Goal: Task Accomplishment & Management: Use online tool/utility

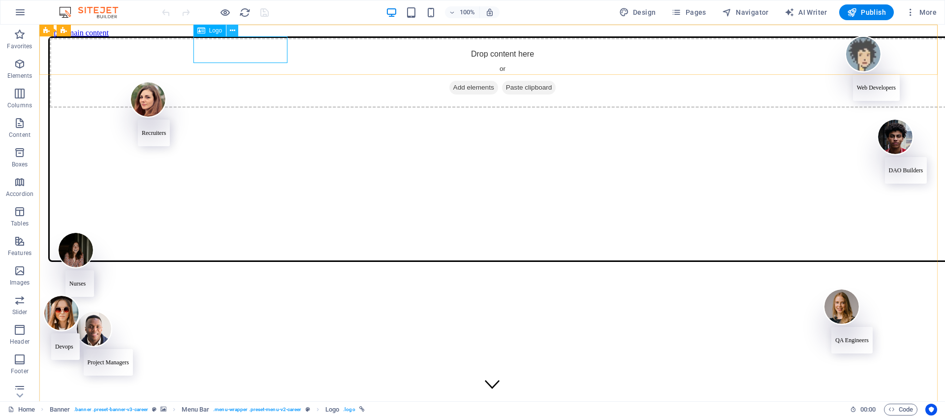
click at [231, 32] on icon at bounding box center [232, 31] width 5 height 10
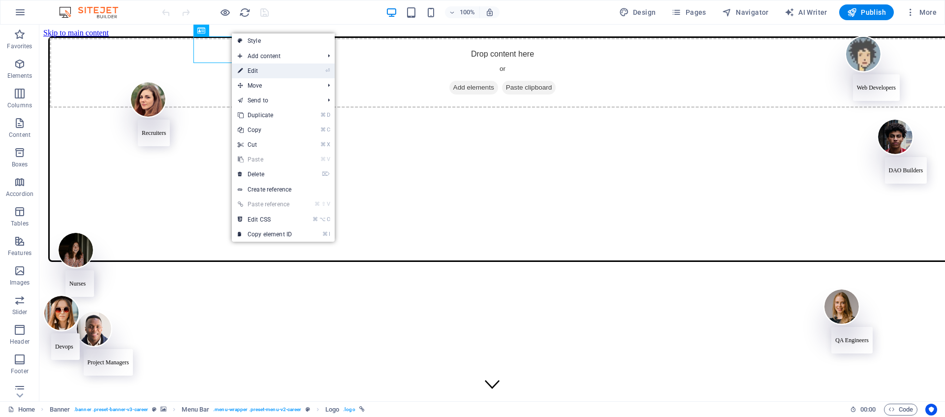
click at [256, 74] on link "⏎ Edit" at bounding box center [265, 70] width 66 height 15
select select "px"
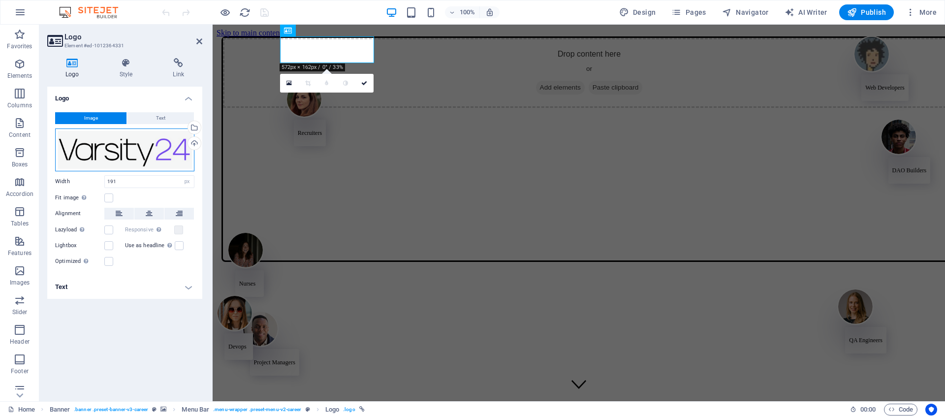
click at [156, 151] on div "Drag files here, click to choose files or select files from Files or our free s…" at bounding box center [124, 149] width 139 height 43
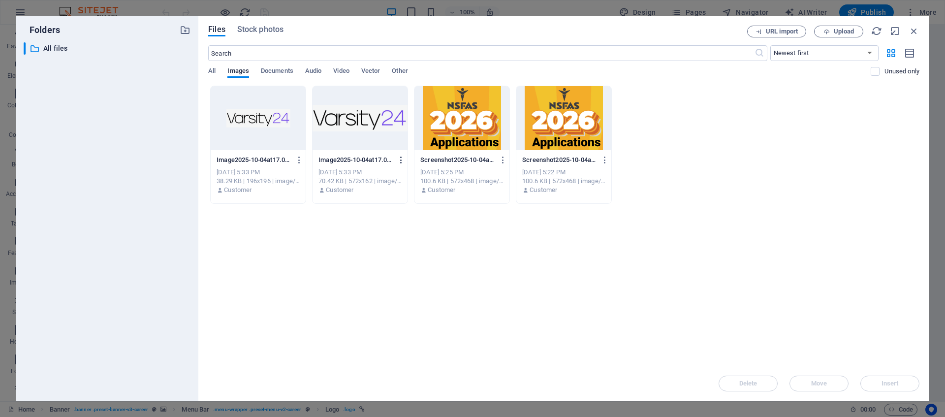
click at [403, 161] on icon "button" at bounding box center [401, 160] width 9 height 9
click at [404, 356] on h6 "Delete" at bounding box center [407, 351] width 42 height 12
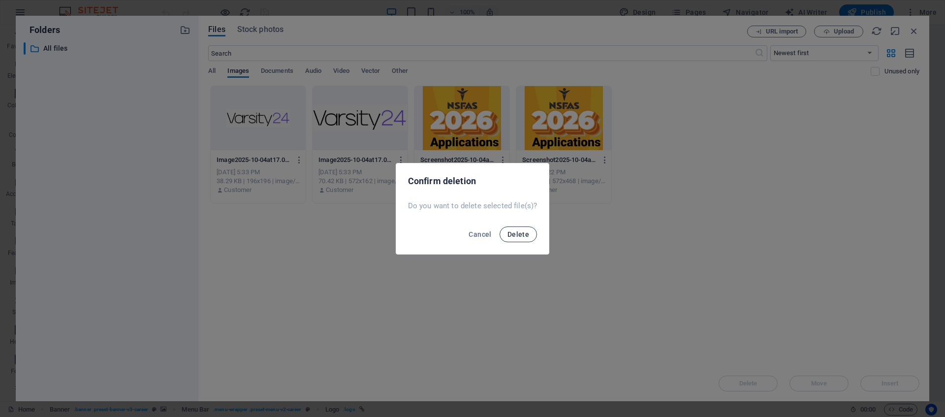
click at [521, 237] on span "Delete" at bounding box center [518, 234] width 22 height 8
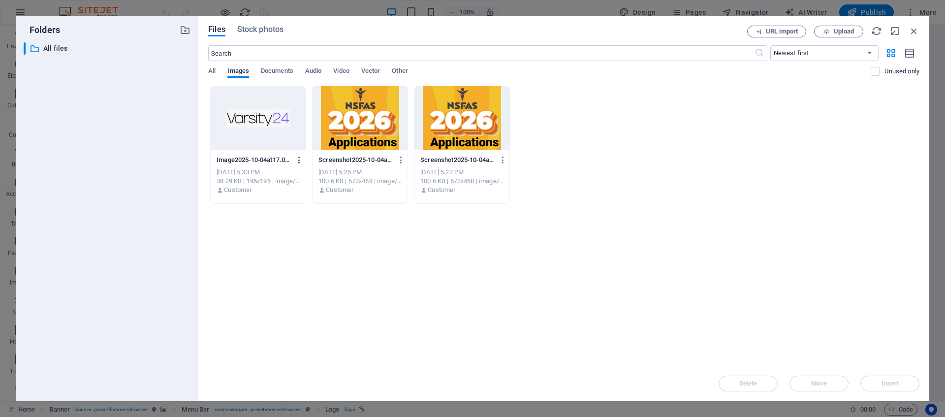
click at [298, 160] on icon "button" at bounding box center [299, 160] width 9 height 9
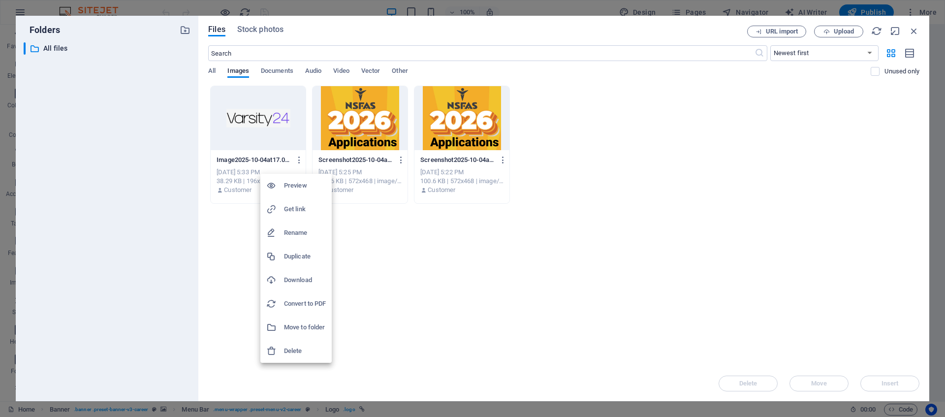
click at [309, 352] on h6 "Delete" at bounding box center [305, 351] width 42 height 12
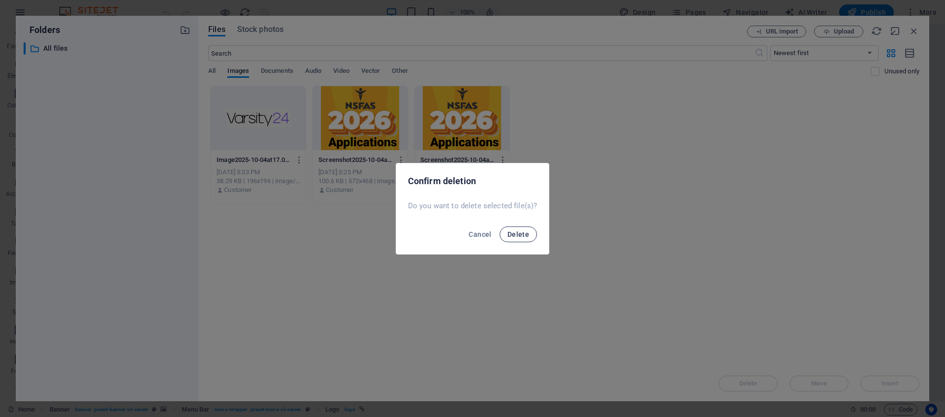
click at [516, 232] on span "Delete" at bounding box center [518, 234] width 22 height 8
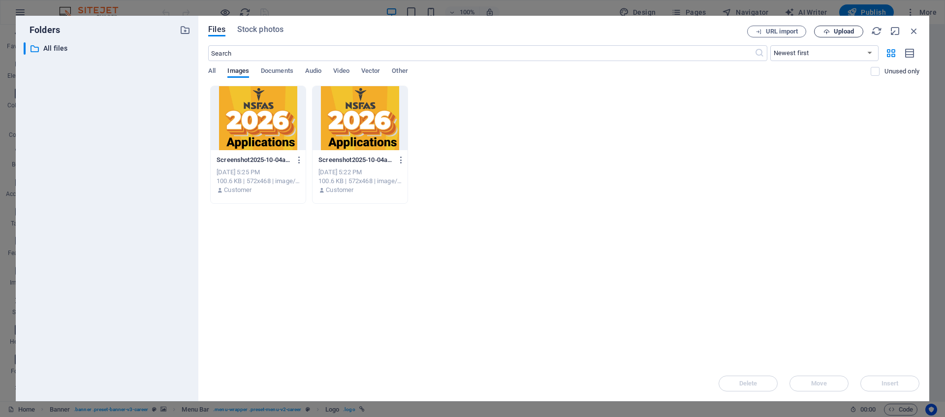
click at [833, 31] on span "Upload" at bounding box center [838, 32] width 40 height 6
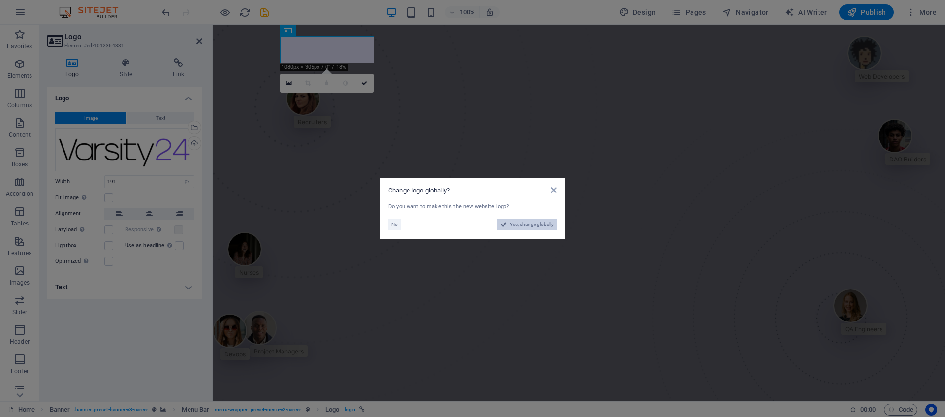
click at [522, 226] on span "Yes, change globally" at bounding box center [532, 225] width 44 height 12
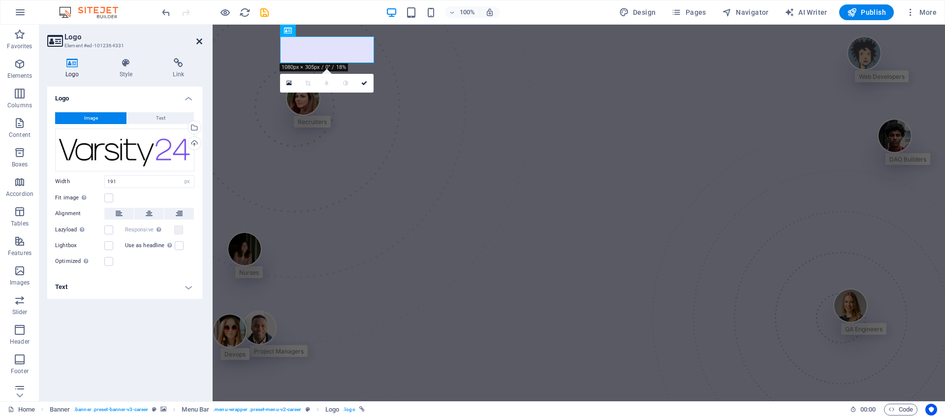
click at [199, 41] on icon at bounding box center [199, 41] width 6 height 8
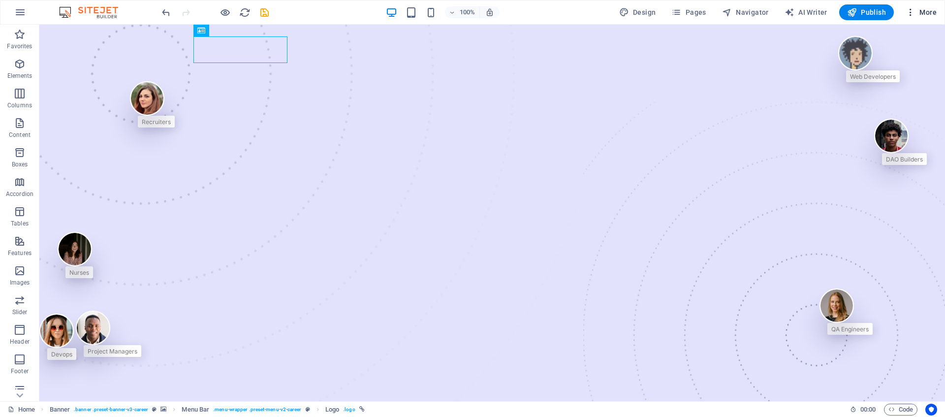
click at [919, 15] on span "More" at bounding box center [921, 12] width 31 height 10
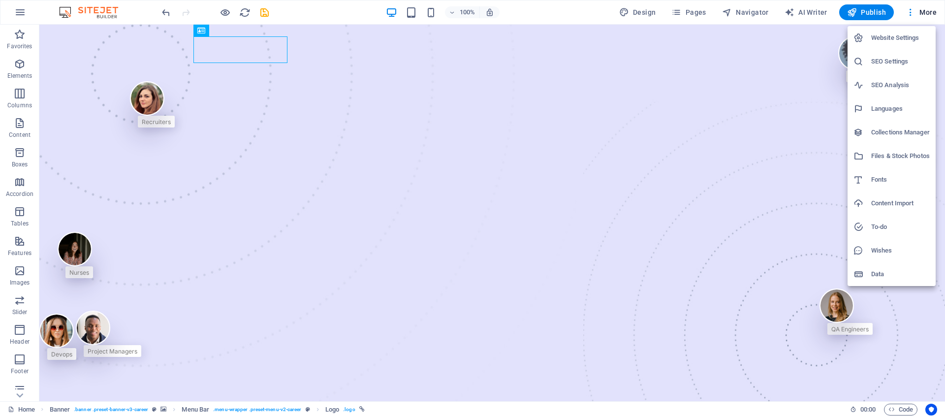
click at [348, 68] on div at bounding box center [472, 208] width 945 height 417
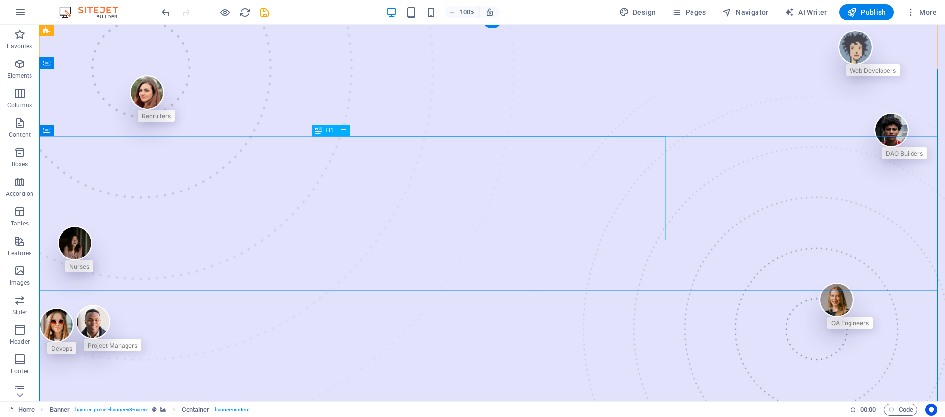
scroll to position [8, 0]
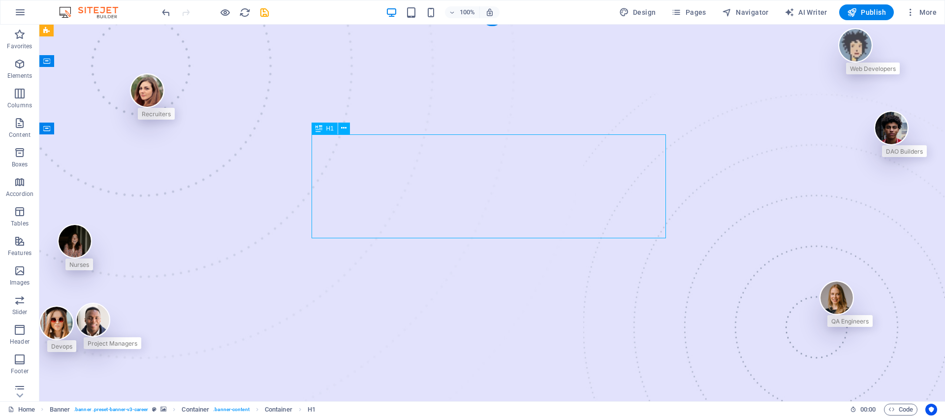
click at [342, 130] on icon at bounding box center [343, 128] width 5 height 10
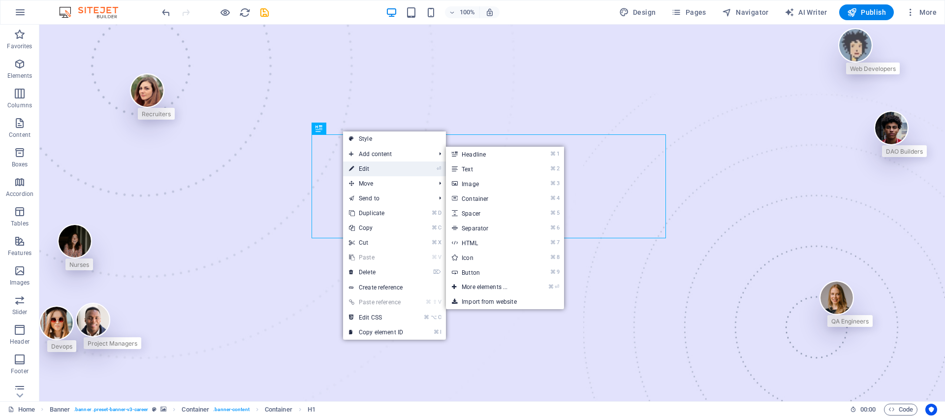
click at [363, 167] on link "⏎ Edit" at bounding box center [376, 168] width 66 height 15
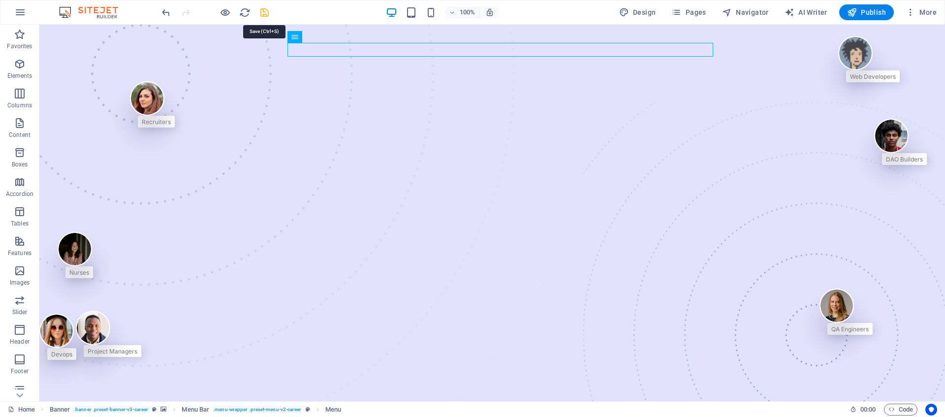
click at [264, 13] on icon "save" at bounding box center [264, 12] width 11 height 11
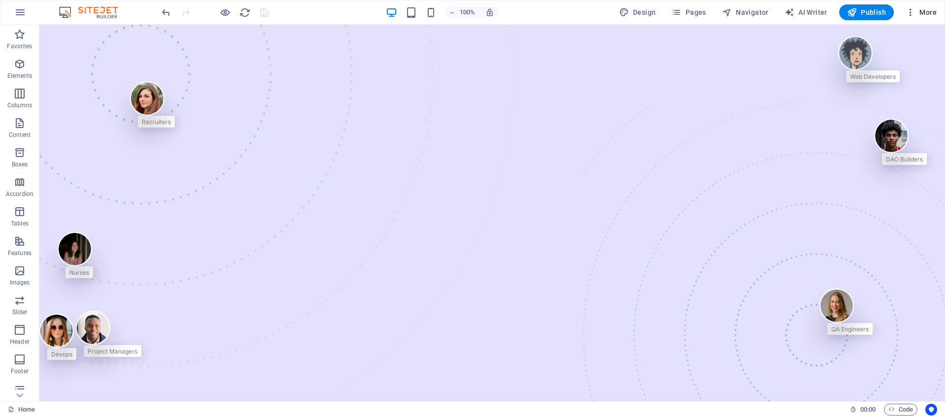
click at [921, 10] on span "More" at bounding box center [921, 12] width 31 height 10
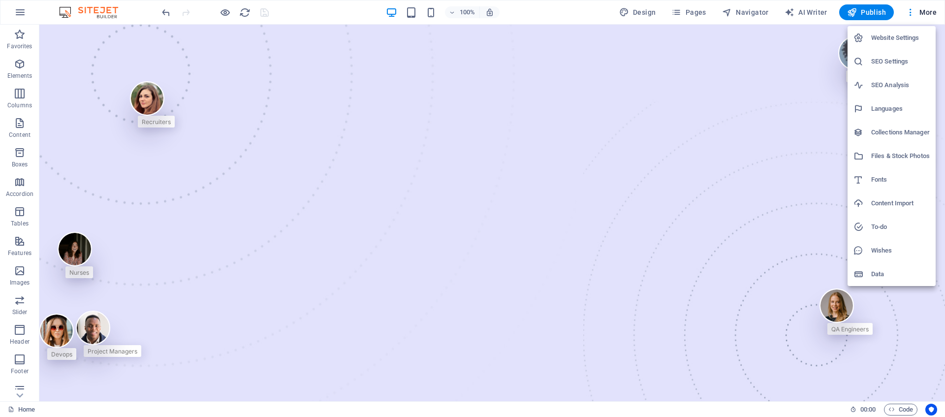
click at [695, 10] on div at bounding box center [472, 208] width 945 height 417
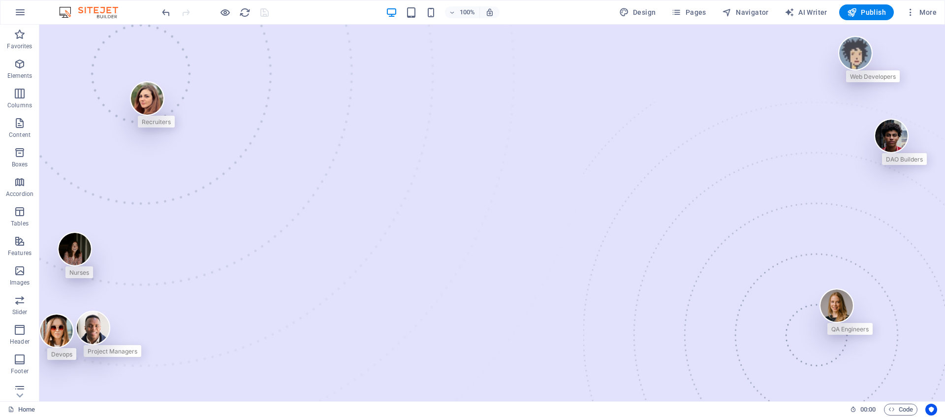
click at [693, 12] on div "Website Settings SEO Settings SEO Analysis Languages Collections Manager Files …" at bounding box center [472, 211] width 945 height 411
click at [687, 13] on span "Pages" at bounding box center [688, 12] width 34 height 10
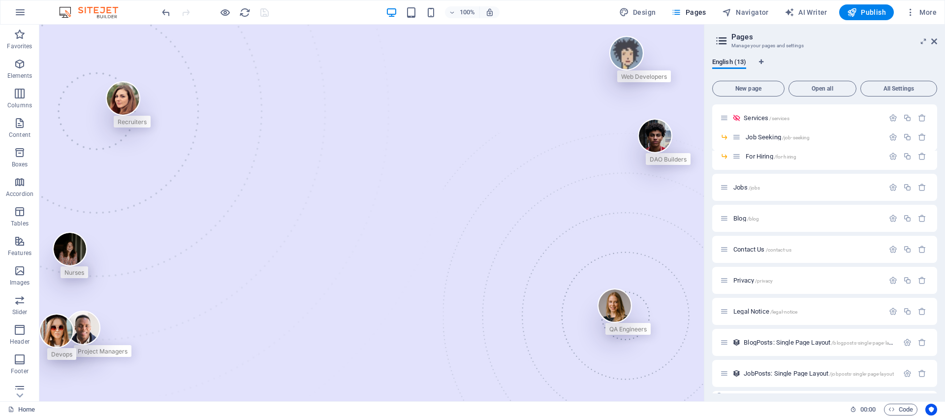
scroll to position [91, 0]
click at [789, 314] on span "BlogPosts: Single Page Layout /blogposts-single-page-layout" at bounding box center [821, 313] width 155 height 7
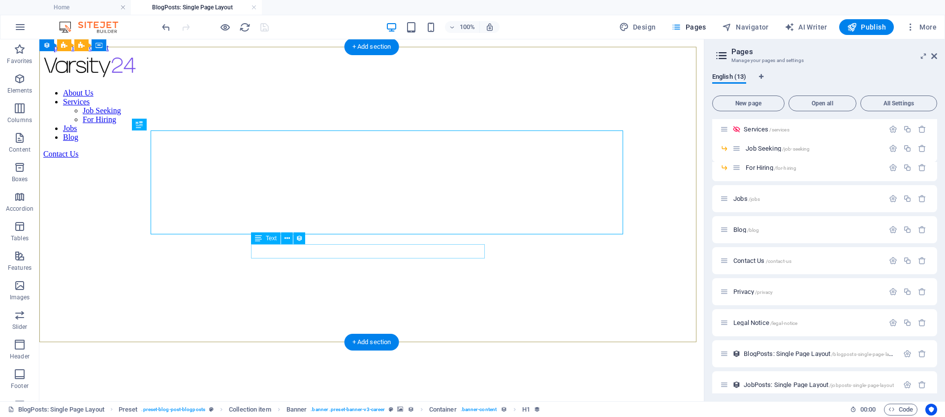
scroll to position [0, 0]
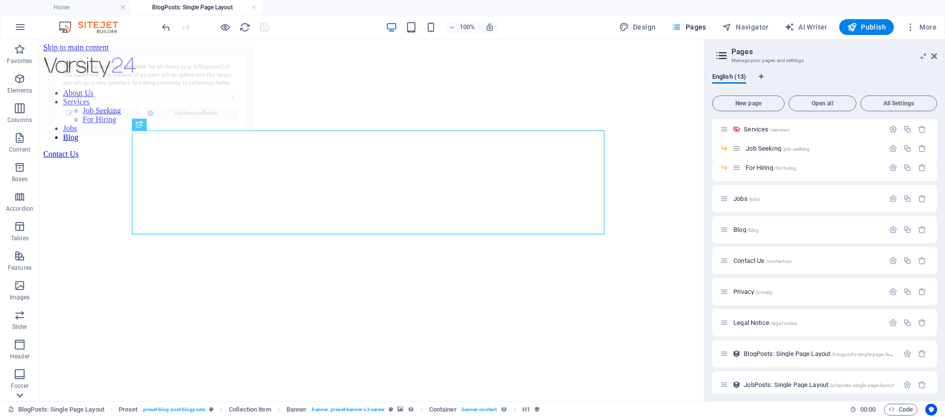
select select "68e13c83424fd417cc0d2503"
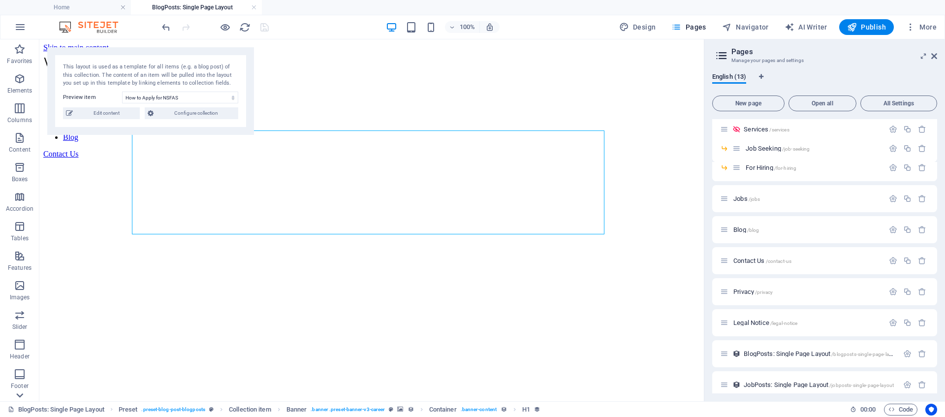
click at [21, 393] on icon at bounding box center [20, 395] width 14 height 14
click at [17, 387] on span "Collections" at bounding box center [19, 388] width 39 height 24
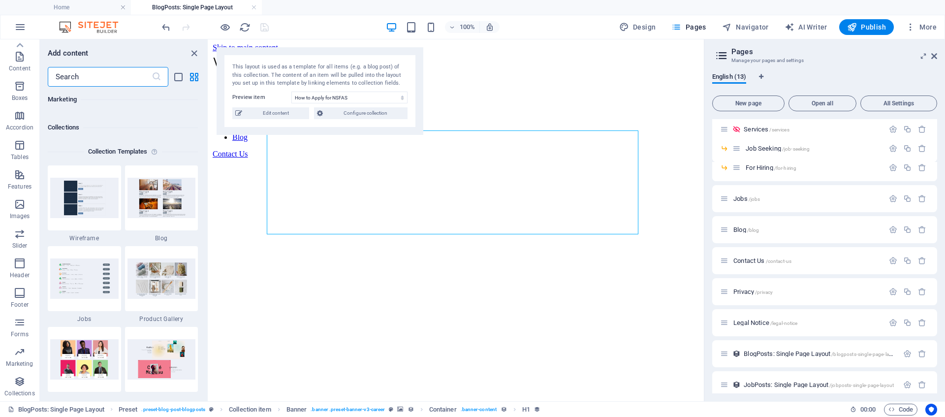
scroll to position [9009, 0]
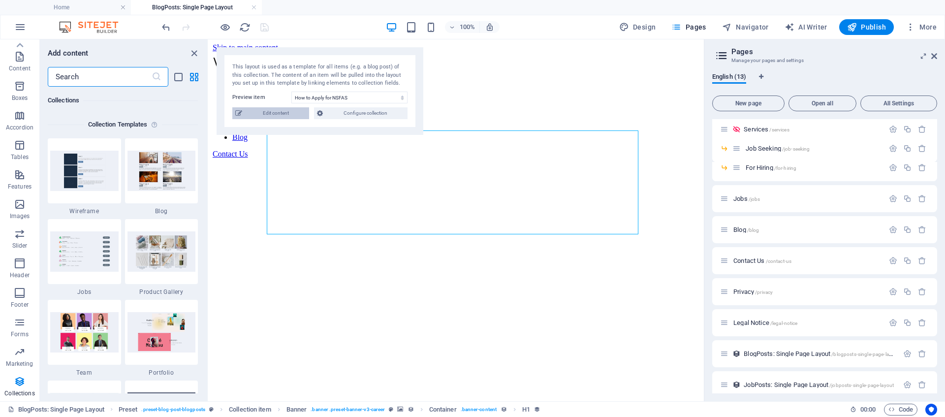
click at [282, 117] on span "Edit content" at bounding box center [275, 113] width 61 height 12
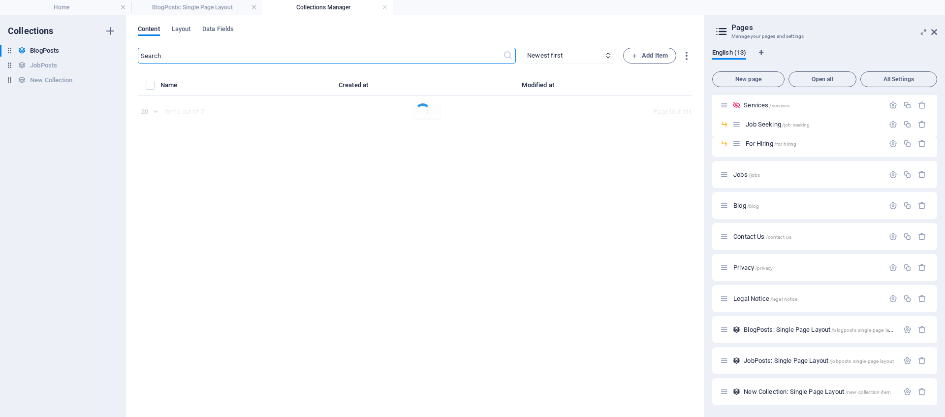
select select "Guidance"
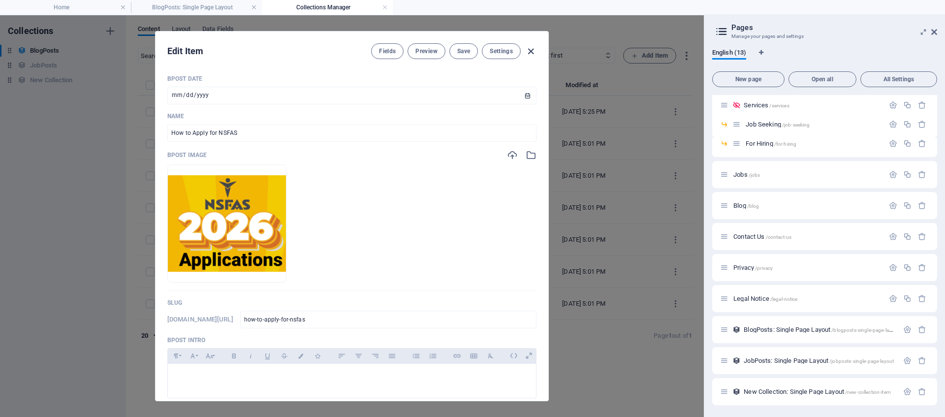
click at [531, 50] on icon "button" at bounding box center [530, 51] width 11 height 11
type input "[DATE]"
type input "how-to-apply-for-nsfas"
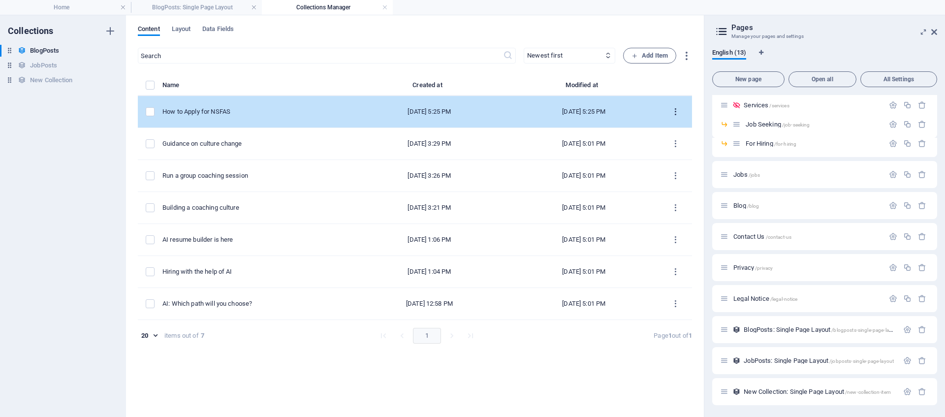
click at [677, 112] on icon "items list" at bounding box center [675, 111] width 9 height 9
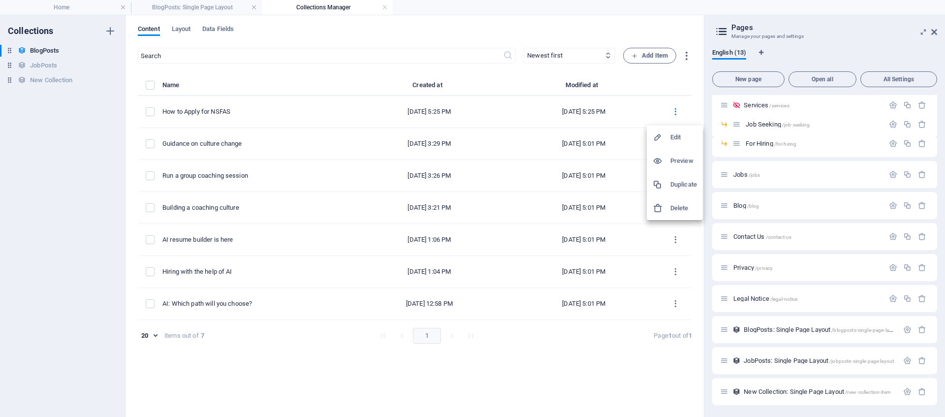
drag, startPoint x: 251, startPoint y: 115, endPoint x: 243, endPoint y: 109, distance: 9.8
click at [251, 115] on div at bounding box center [472, 208] width 945 height 417
click at [242, 108] on div "How to Apply for NSFAS" at bounding box center [252, 111] width 180 height 9
select select "Guidance"
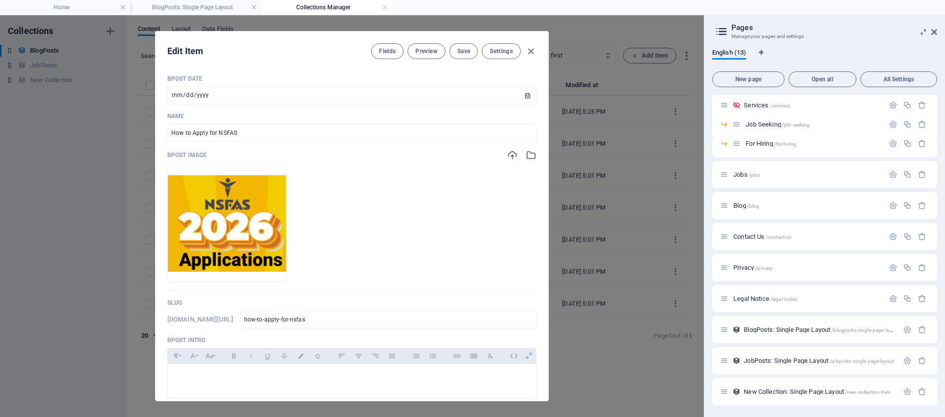
drag, startPoint x: 530, startPoint y: 50, endPoint x: 583, endPoint y: 66, distance: 55.7
click at [530, 50] on icon "button" at bounding box center [530, 51] width 11 height 11
type input "[DATE]"
type input "how-to-apply-for-nsfas"
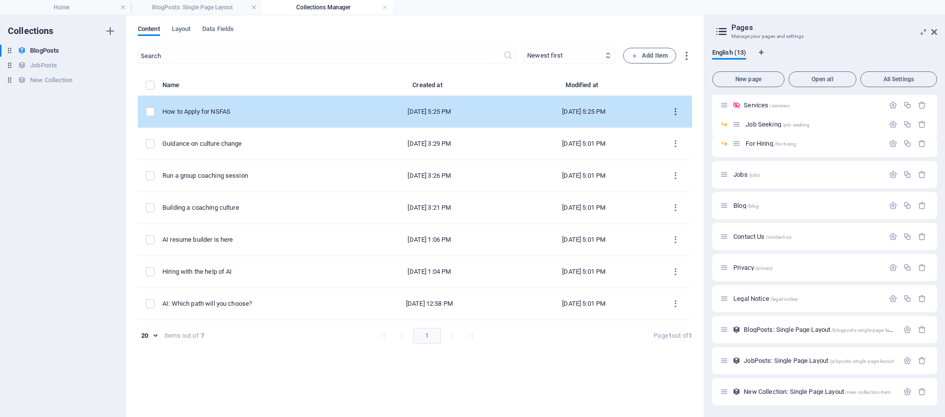
click at [678, 111] on icon "items list" at bounding box center [675, 111] width 9 height 9
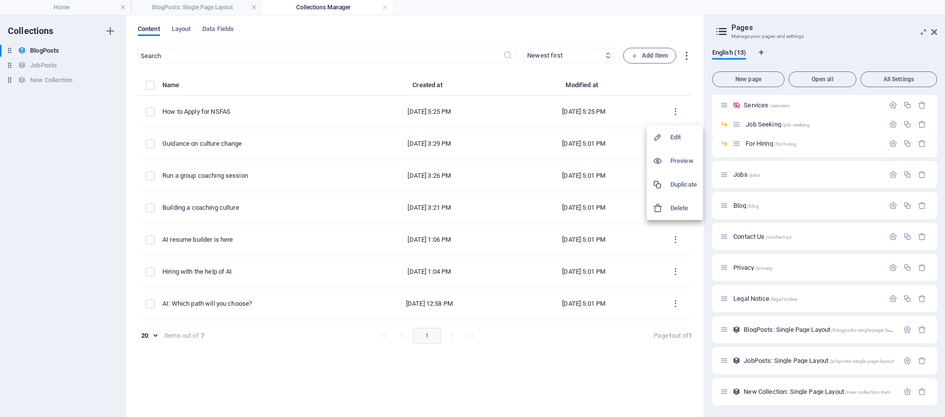
click at [674, 158] on h6 "Preview" at bounding box center [683, 161] width 27 height 12
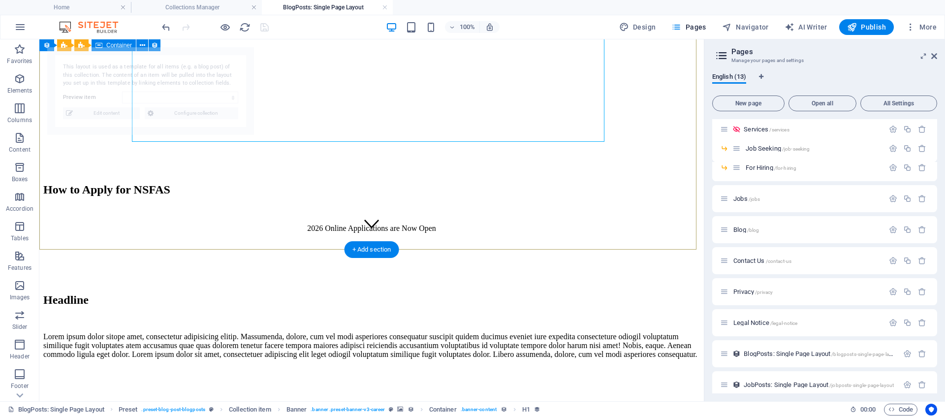
scroll to position [249, 0]
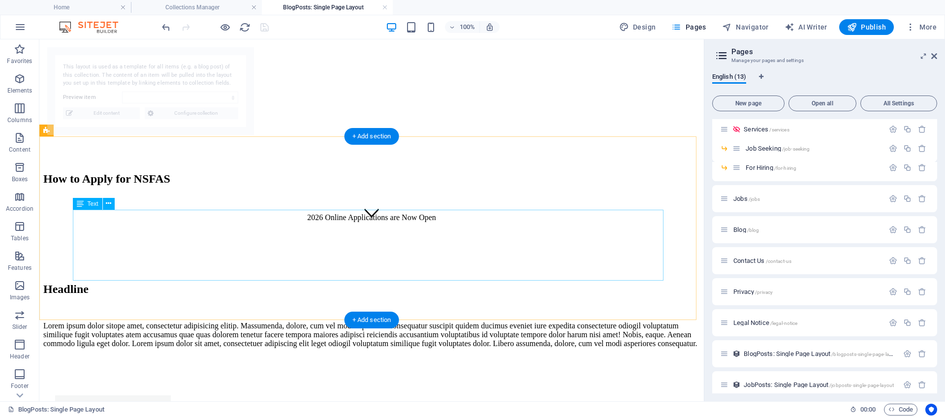
select select "68e13c83424fd417cc0d2503"
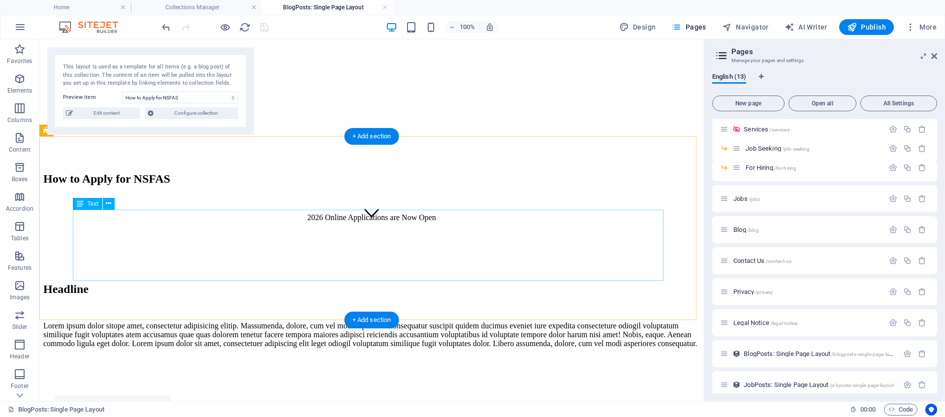
click at [245, 321] on div "Lorem ipsum dolor sitope amet, consectetur adipisicing elitip. Massumenda, dolo…" at bounding box center [371, 334] width 657 height 27
click at [318, 321] on div "Lorem ipsum dolor sitope amet, consectetur adipisicing elitip. Massumenda, dolo…" at bounding box center [371, 334] width 657 height 27
click at [314, 321] on div "Lorem ipsum dolor sitope amet, consectetur adipisicing elitip. Massumenda, dolo…" at bounding box center [371, 334] width 657 height 27
click at [144, 321] on div "Lorem ipsum dolor sitope amet, consectetur adipisicing elitip. Massumenda, dolo…" at bounding box center [371, 334] width 657 height 27
click at [145, 321] on div "Lorem ipsum dolor sitope amet, consectetur adipisicing elitip. Massumenda, dolo…" at bounding box center [371, 334] width 657 height 27
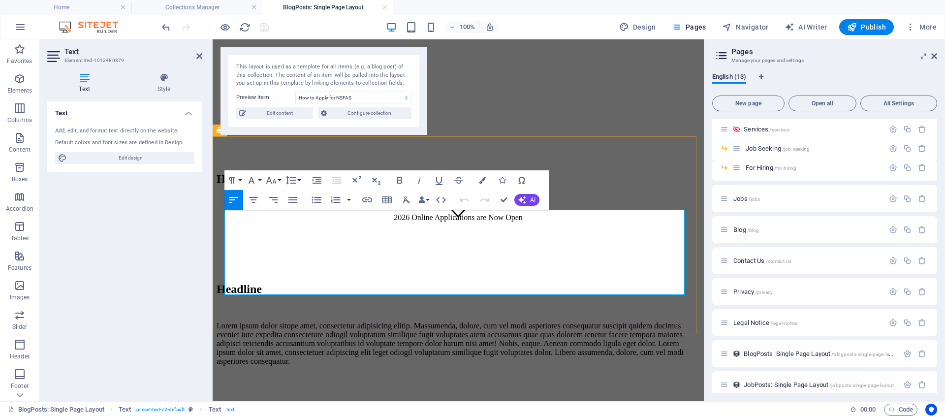
click at [335, 321] on p "Lorem ipsum dolor sitope amet, consectetur adipisicing elitip. Massumenda, dolo…" at bounding box center [458, 343] width 483 height 44
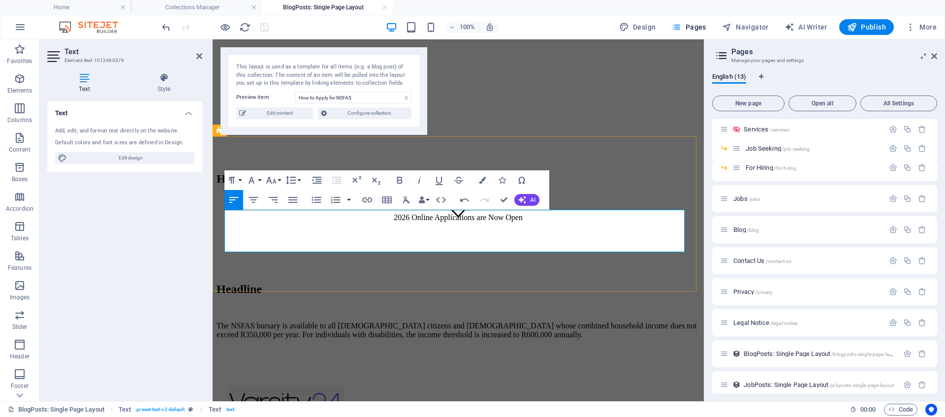
click at [396, 321] on p "The NSFAS bursary is available to all [DEMOGRAPHIC_DATA] citizens and [DEMOGRAP…" at bounding box center [458, 330] width 483 height 18
drag, startPoint x: 504, startPoint y: 200, endPoint x: 465, endPoint y: 161, distance: 55.7
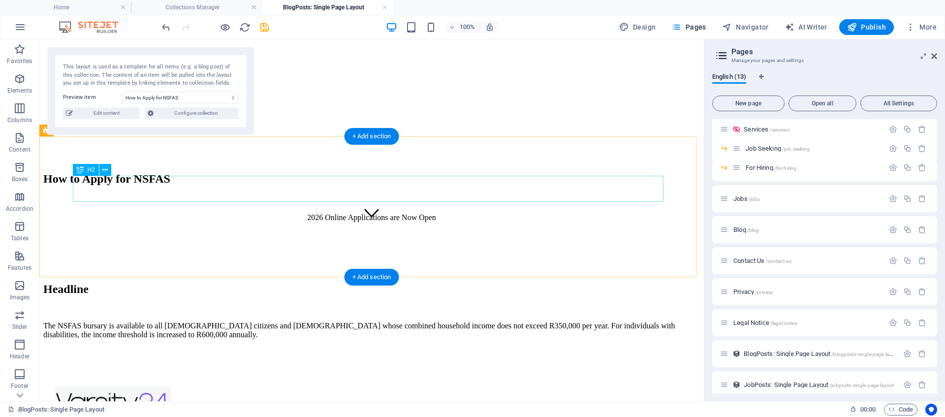
click at [175, 282] on div "Headline" at bounding box center [371, 288] width 657 height 13
click at [176, 282] on div "Headline" at bounding box center [371, 288] width 657 height 13
click at [167, 282] on div "Headline" at bounding box center [371, 288] width 657 height 13
click at [360, 279] on div "+ Add section" at bounding box center [372, 277] width 55 height 17
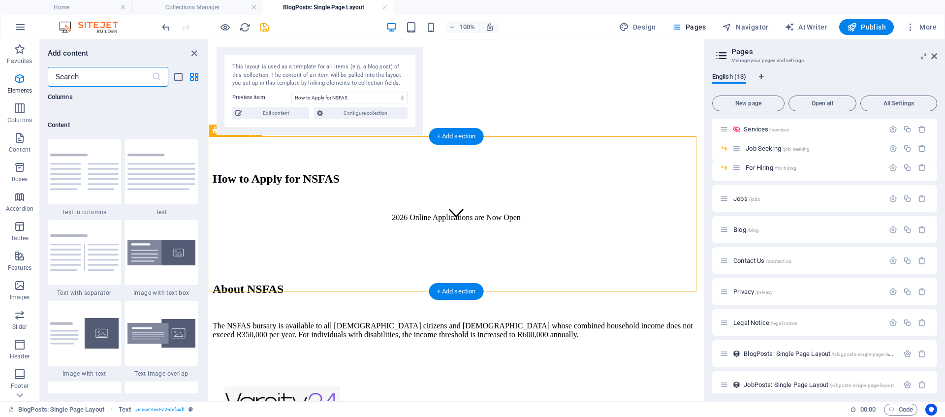
scroll to position [1722, 0]
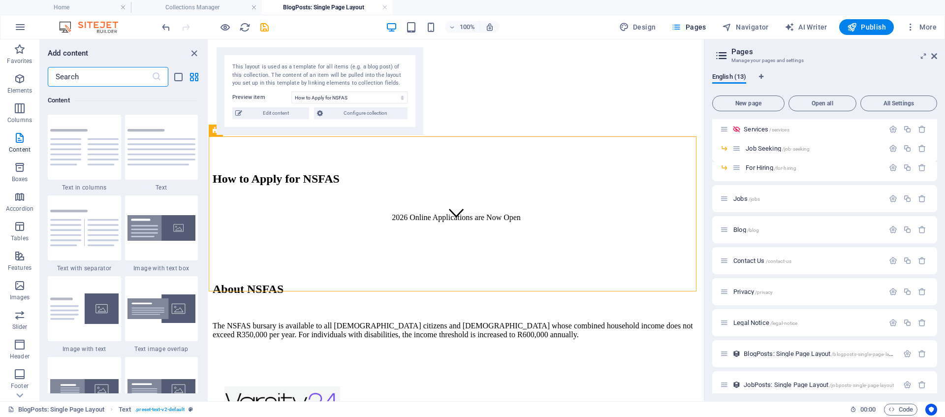
drag, startPoint x: 160, startPoint y: 164, endPoint x: 190, endPoint y: 176, distance: 32.7
click at [160, 164] on div at bounding box center [161, 147] width 73 height 65
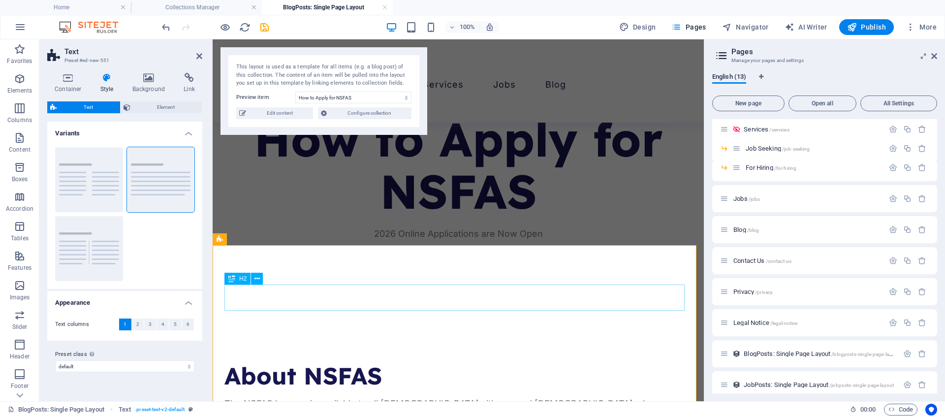
scroll to position [256, 0]
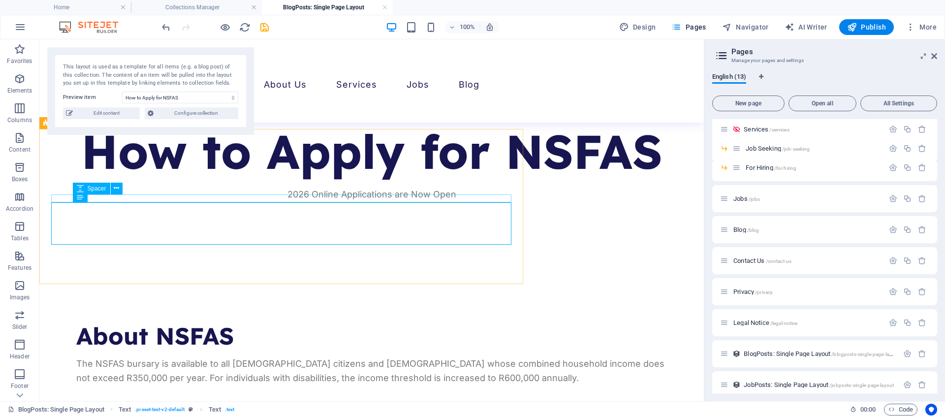
click at [359, 349] on div at bounding box center [371, 353] width 591 height 8
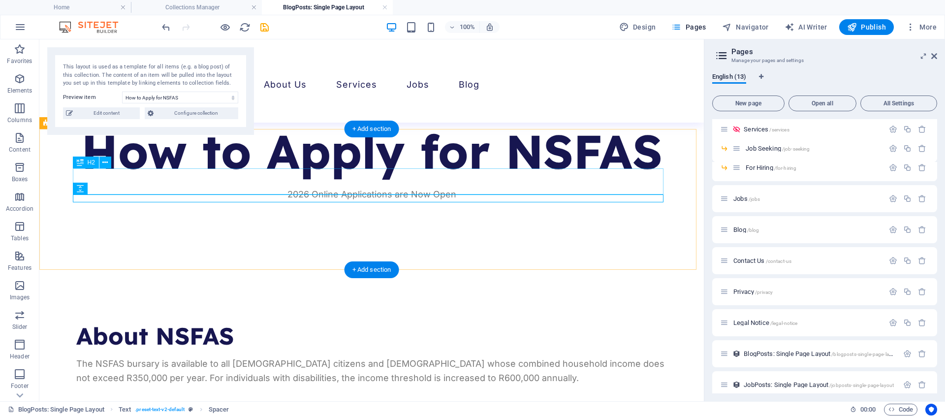
click at [217, 323] on div "About NSFAS" at bounding box center [371, 336] width 591 height 26
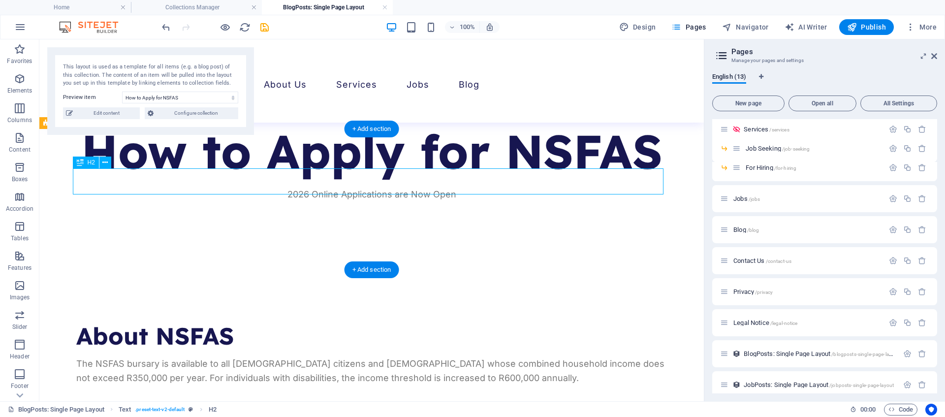
click at [149, 323] on div "About NSFAS" at bounding box center [371, 336] width 591 height 26
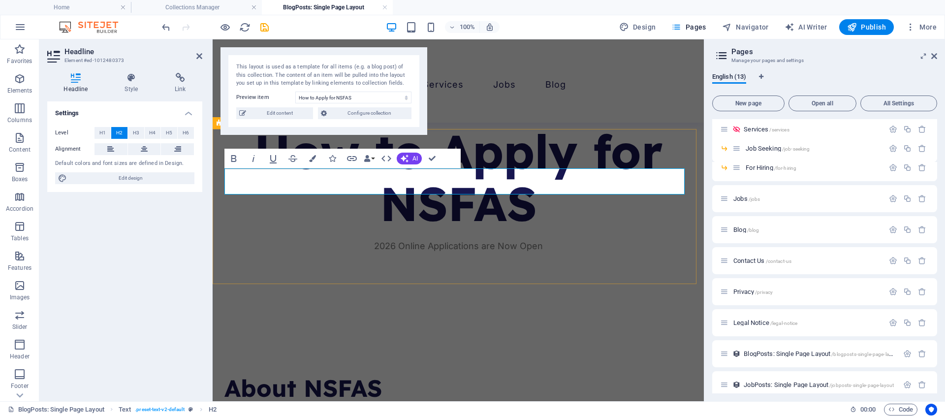
click at [296, 375] on h2 "About NSFAS" at bounding box center [458, 388] width 468 height 26
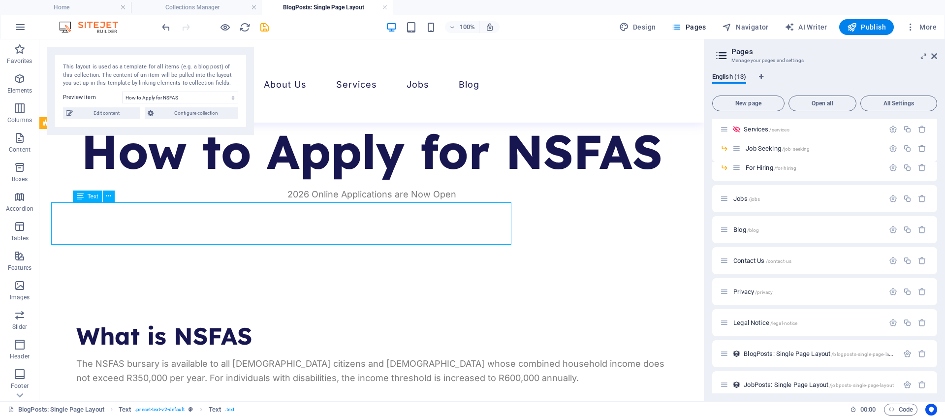
click at [333, 357] on div "The NSFAS bursary is available to all [DEMOGRAPHIC_DATA] citizens and [DEMOGRAP…" at bounding box center [371, 371] width 591 height 29
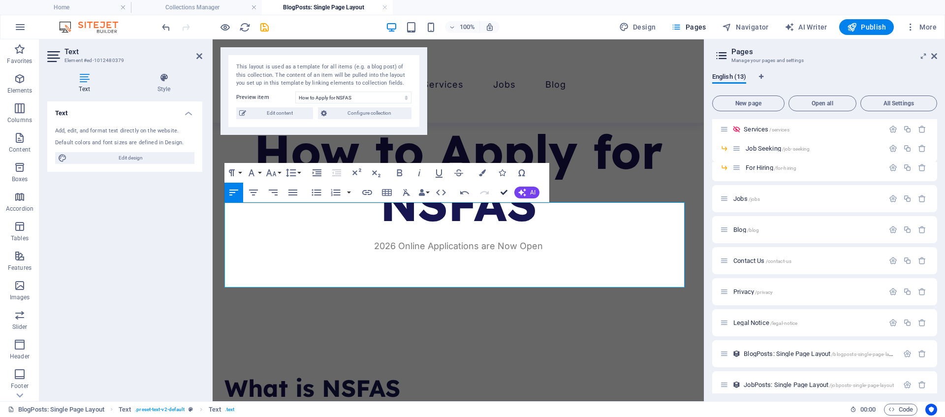
drag, startPoint x: 505, startPoint y: 193, endPoint x: 396, endPoint y: 174, distance: 111.4
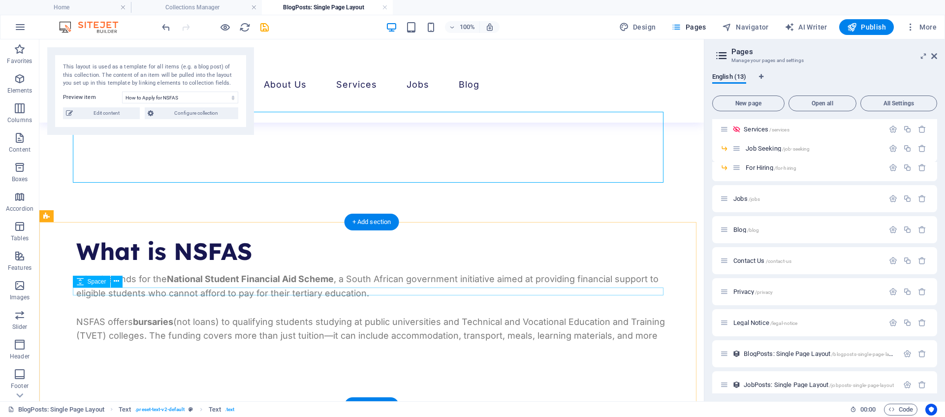
scroll to position [347, 0]
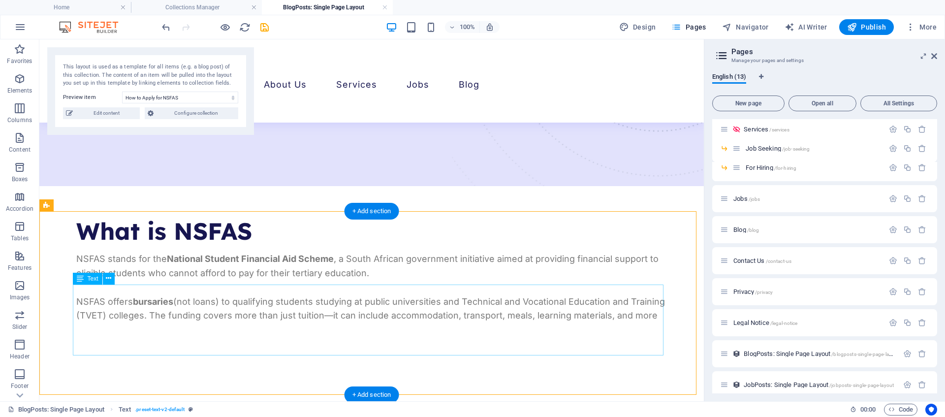
scroll to position [361, 0]
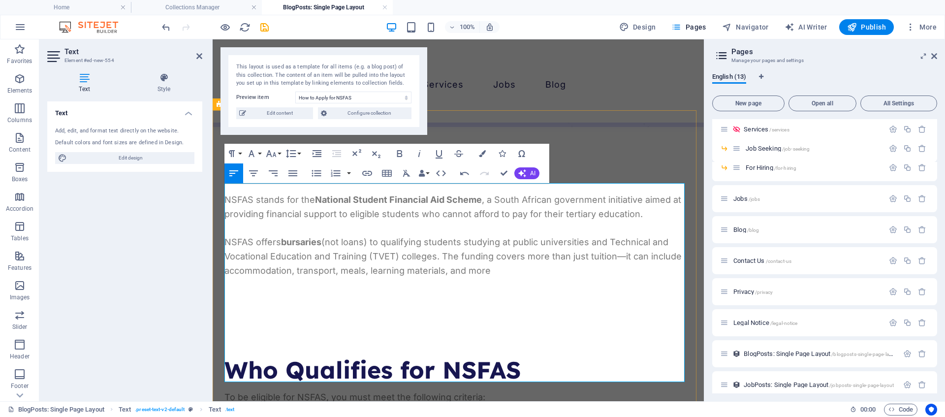
scroll to position [472, 0]
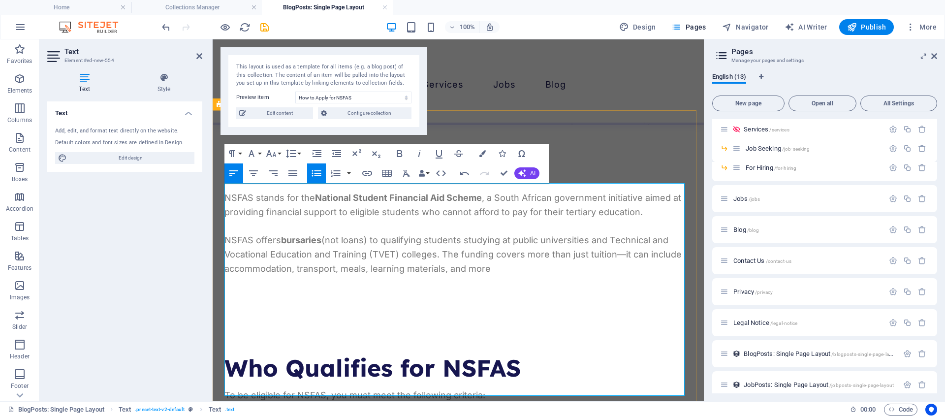
scroll to position [474, 0]
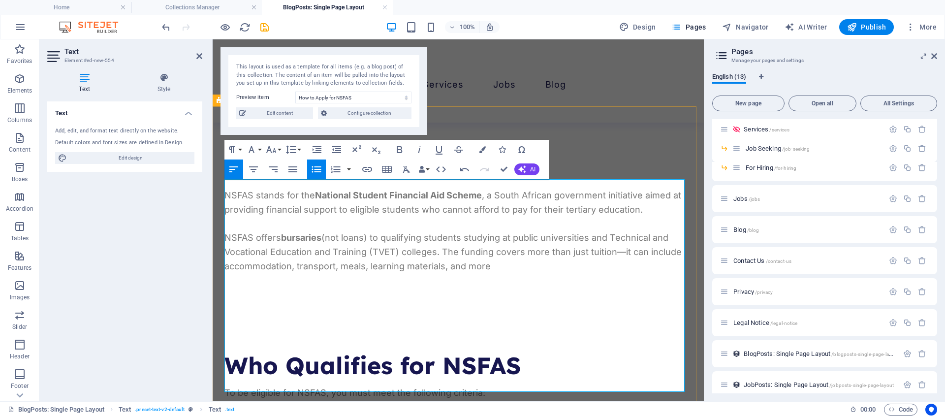
drag, startPoint x: 284, startPoint y: 320, endPoint x: 276, endPoint y: 325, distance: 9.3
drag, startPoint x: 526, startPoint y: 344, endPoint x: 224, endPoint y: 198, distance: 335.2
click at [317, 170] on icon "button" at bounding box center [317, 169] width 12 height 12
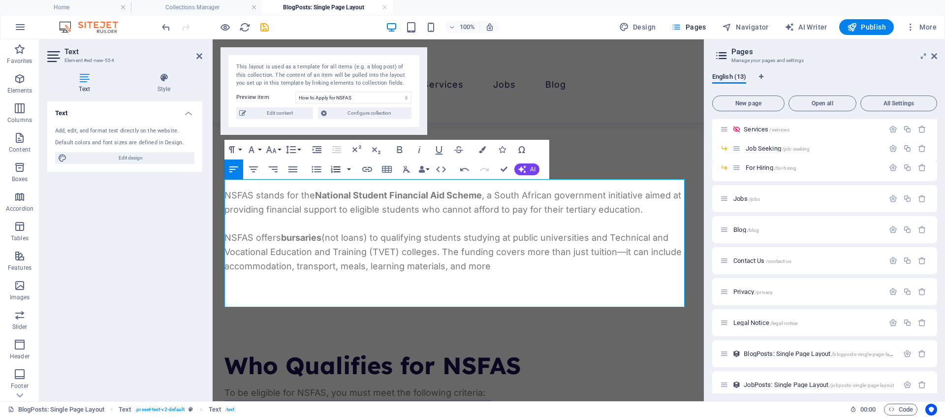
click at [334, 168] on icon "button" at bounding box center [336, 169] width 12 height 12
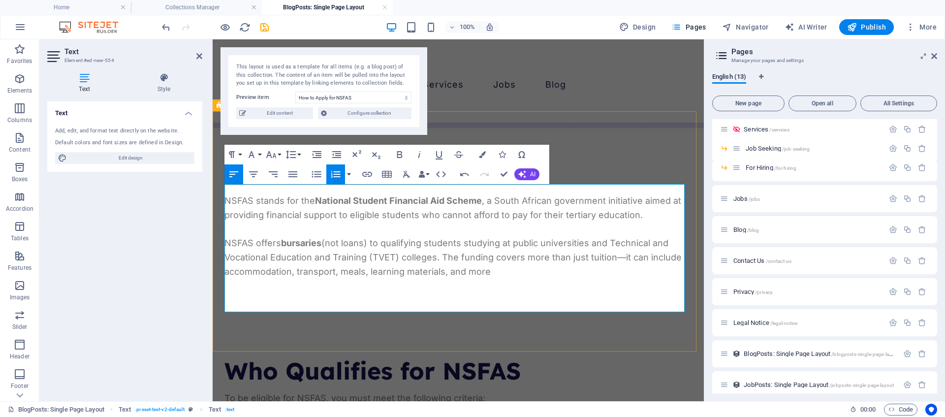
scroll to position [471, 0]
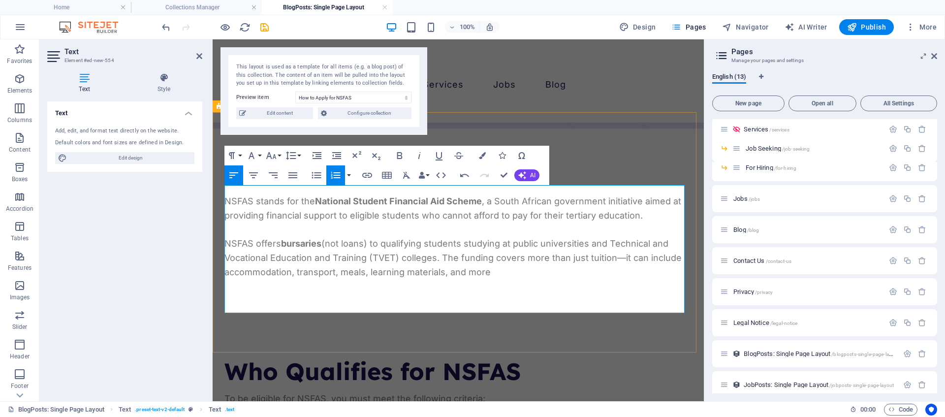
click at [490, 392] on p "To be eligible for NSFAS, you must meet the following criteria:" at bounding box center [458, 399] width 468 height 14
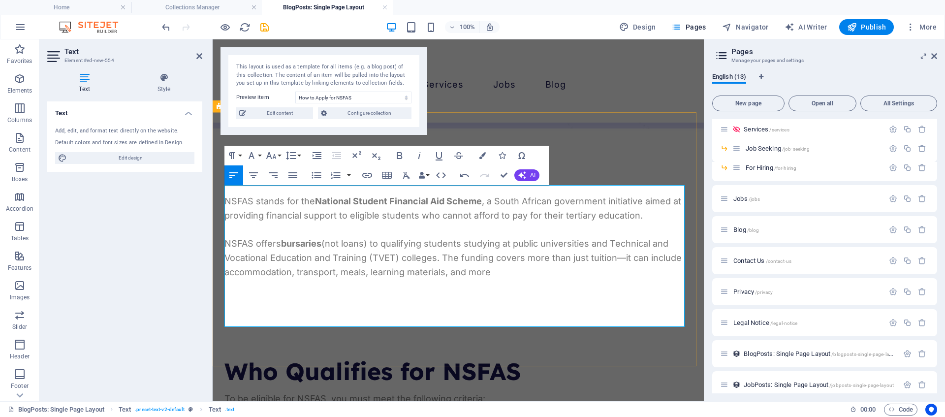
click at [282, 406] on p at bounding box center [458, 413] width 468 height 14
drag, startPoint x: 505, startPoint y: 174, endPoint x: 459, endPoint y: 135, distance: 60.4
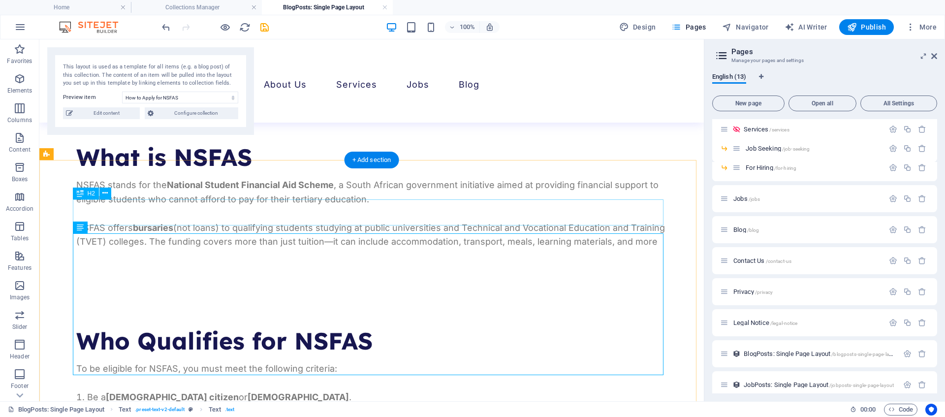
scroll to position [479, 0]
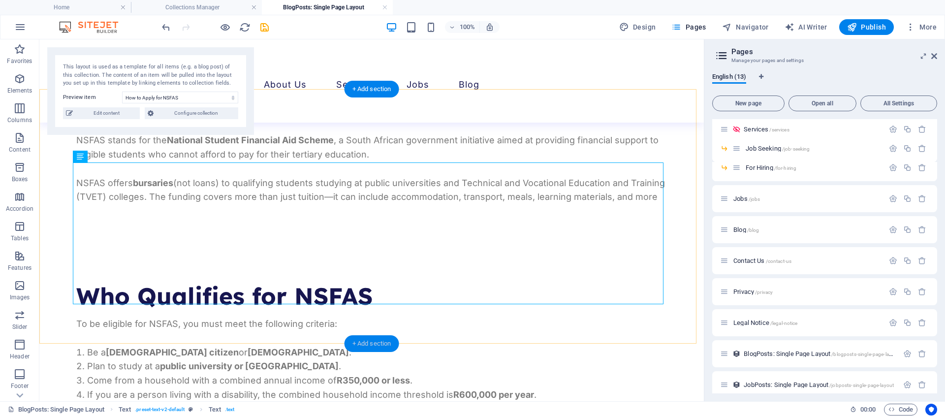
drag, startPoint x: 370, startPoint y: 340, endPoint x: 162, endPoint y: 288, distance: 213.9
click at [370, 340] on div "+ Add section" at bounding box center [372, 343] width 55 height 17
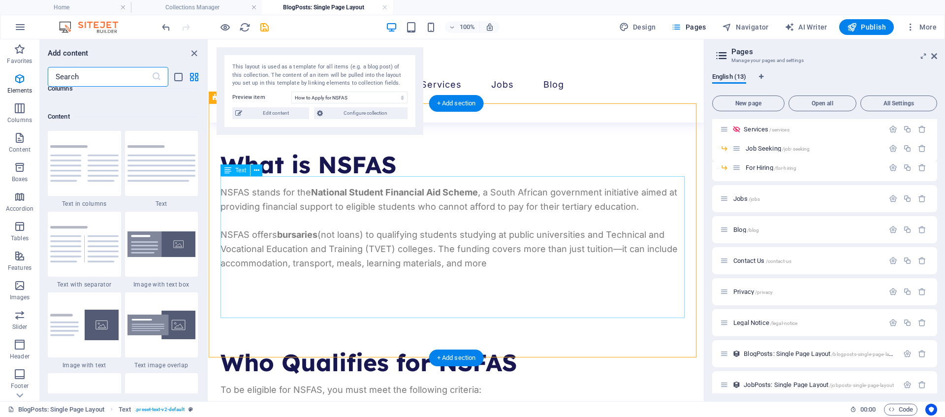
scroll to position [1722, 0]
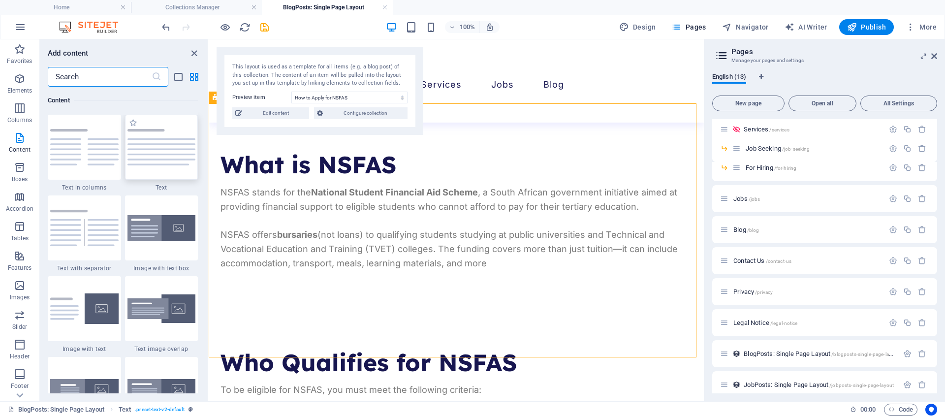
click at [162, 158] on div at bounding box center [161, 147] width 73 height 65
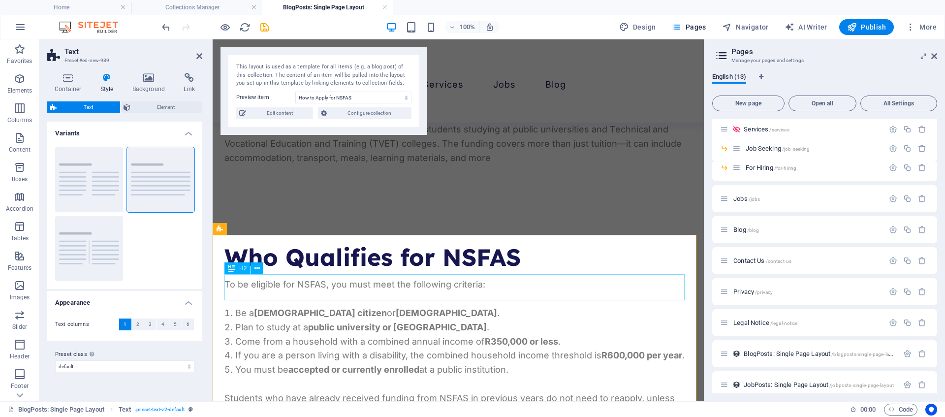
scroll to position [695, 0]
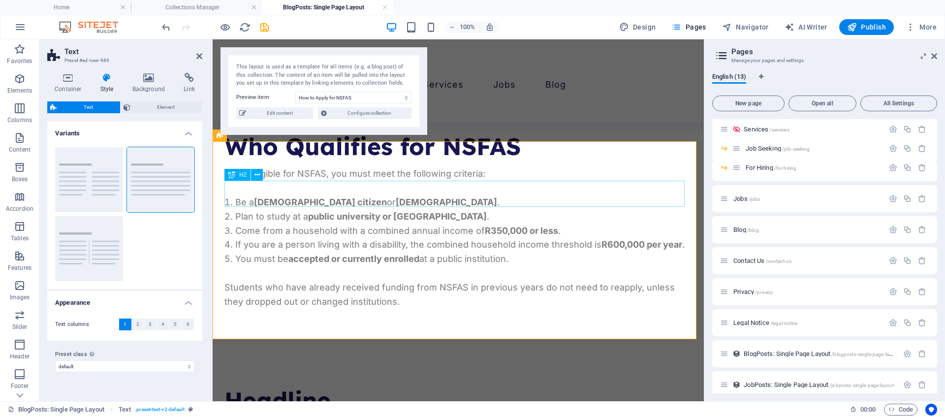
click at [317, 387] on div "Headline" at bounding box center [458, 400] width 468 height 26
click at [331, 387] on div "Headline" at bounding box center [458, 400] width 468 height 26
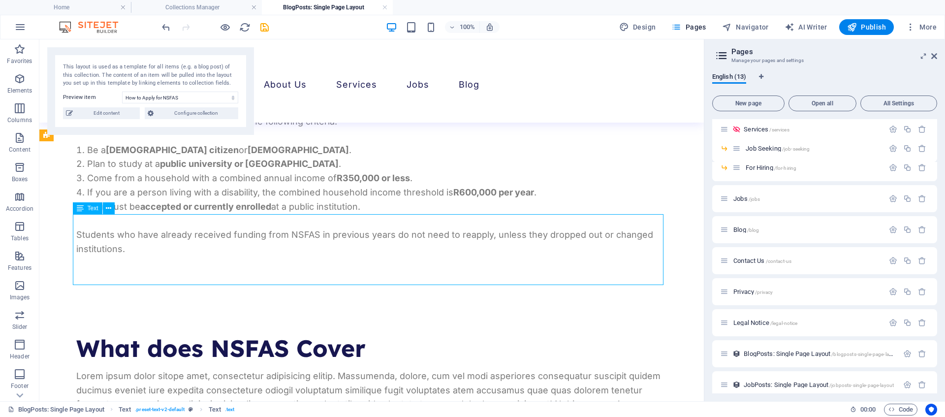
click at [367, 369] on div "Lorem ipsum dolor sitope amet, consectetur adipisicing elitip. Massumenda, dolo…" at bounding box center [371, 404] width 591 height 71
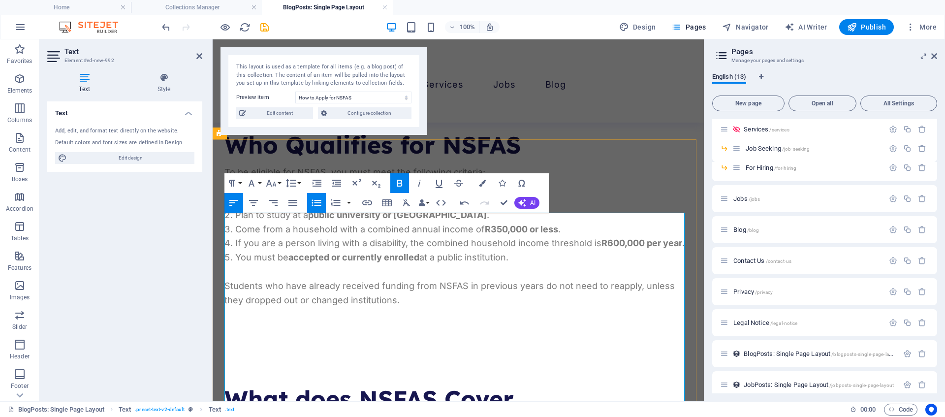
scroll to position [697, 0]
drag, startPoint x: 408, startPoint y: 374, endPoint x: 230, endPoint y: 251, distance: 216.5
click at [318, 206] on icon "button" at bounding box center [316, 203] width 9 height 6
click at [317, 204] on icon "button" at bounding box center [317, 203] width 12 height 12
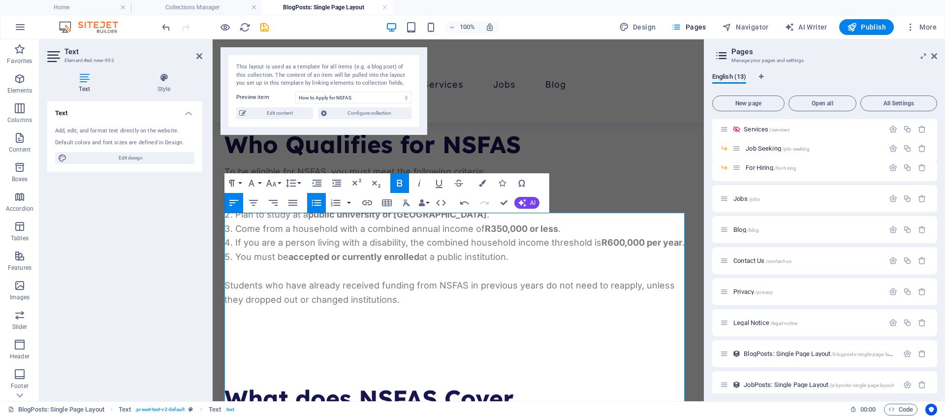
click at [315, 204] on icon "button" at bounding box center [317, 203] width 12 height 12
click at [331, 198] on icon "button" at bounding box center [336, 203] width 12 height 12
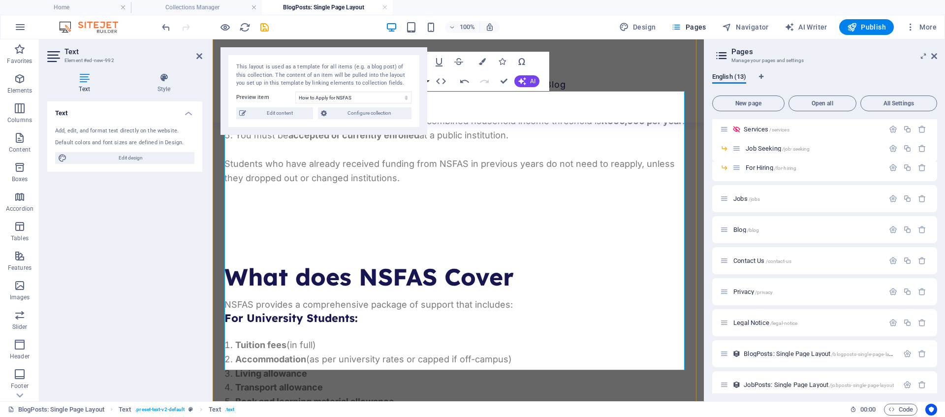
scroll to position [861, 0]
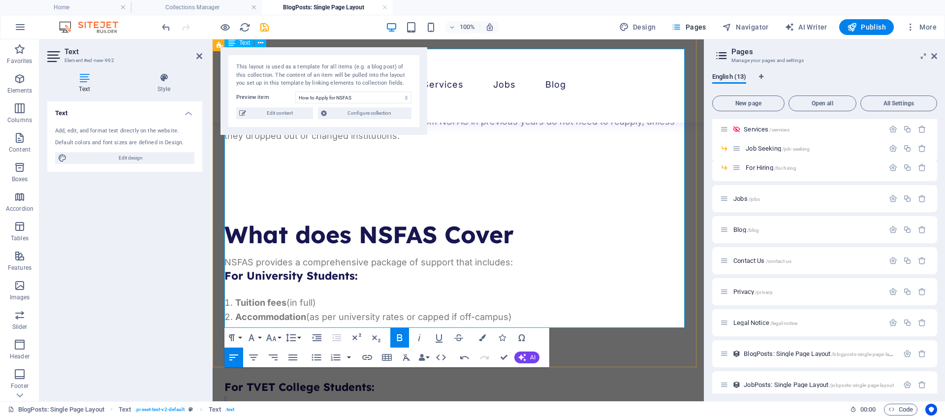
drag, startPoint x: 328, startPoint y: 318, endPoint x: 229, endPoint y: 199, distance: 154.5
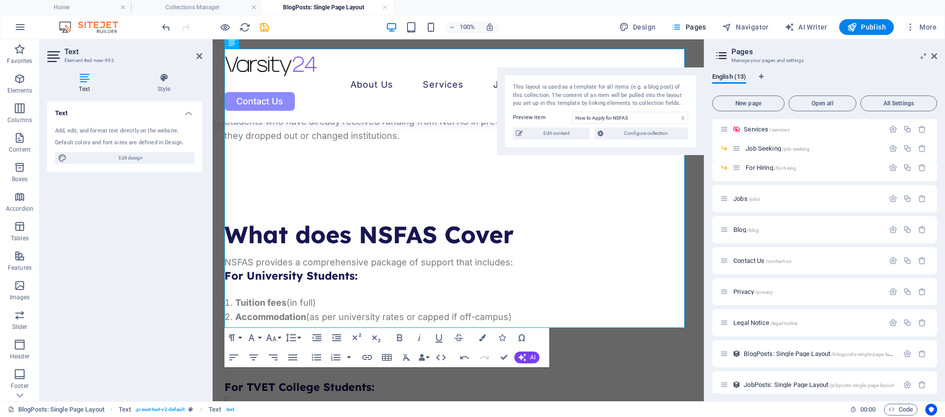
drag, startPoint x: 261, startPoint y: 55, endPoint x: 639, endPoint y: 68, distance: 378.2
click at [639, 68] on div "This layout is used as a template for all items (e.g. a blog post) of this coll…" at bounding box center [600, 111] width 207 height 88
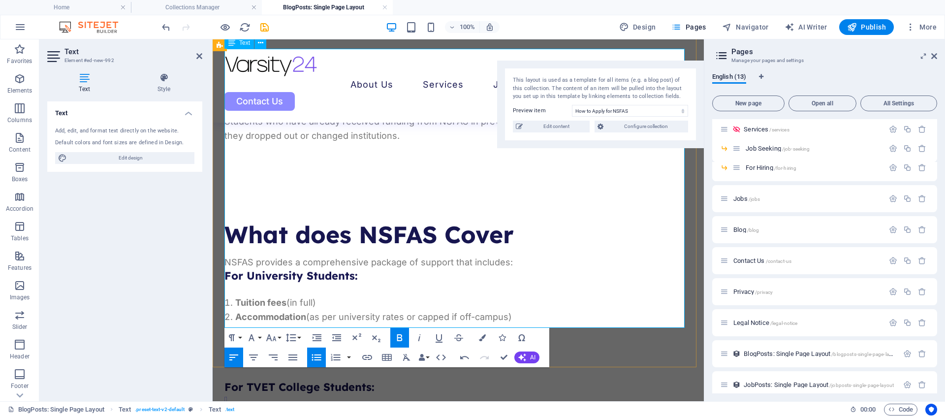
drag, startPoint x: 325, startPoint y: 320, endPoint x: 316, endPoint y: 312, distance: 11.5
click at [317, 362] on icon "button" at bounding box center [317, 357] width 12 height 12
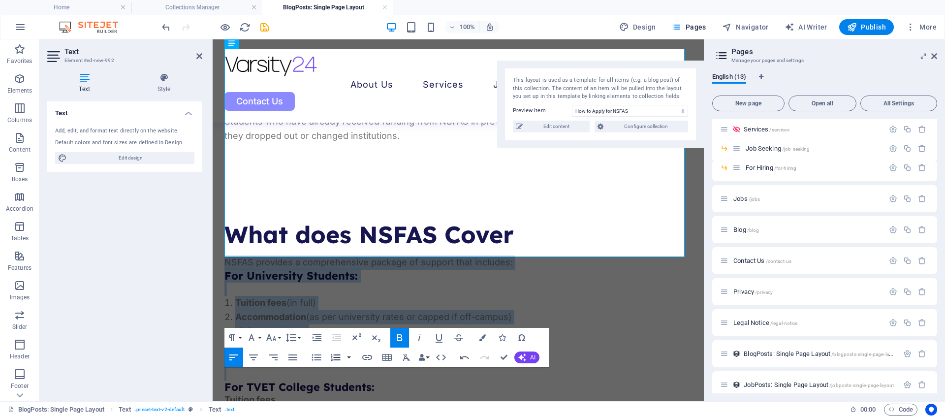
click at [331, 359] on icon "button" at bounding box center [335, 357] width 9 height 7
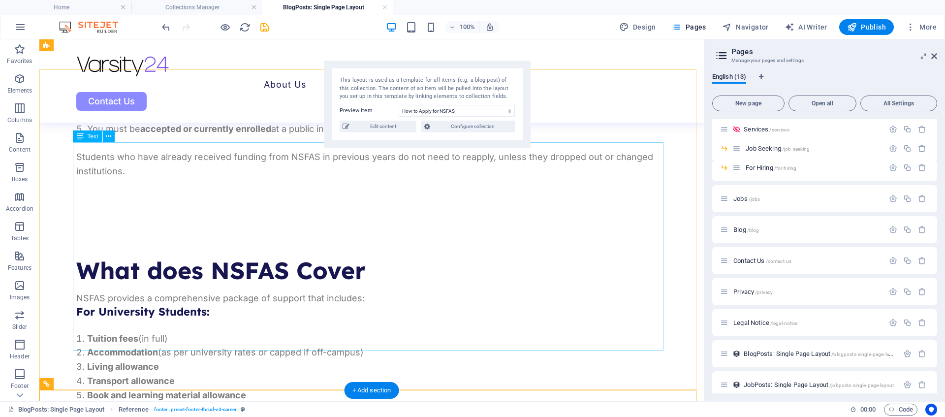
scroll to position [752, 0]
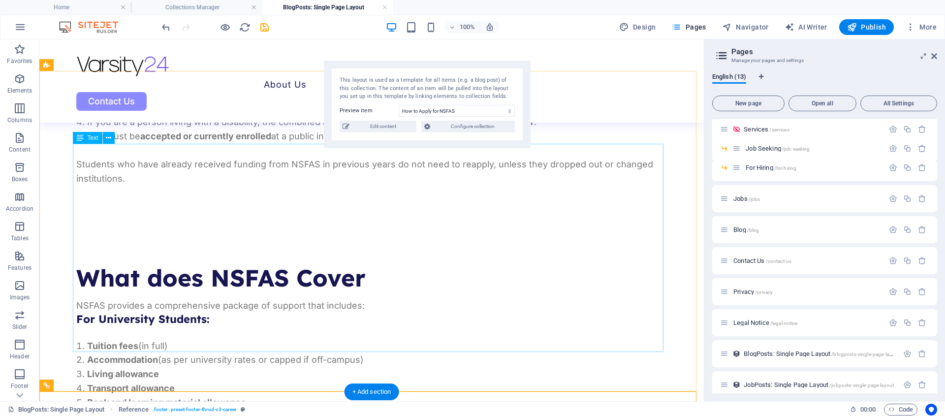
click at [218, 299] on div "NSFAS provides a comprehensive package of support that includes: For University…" at bounding box center [371, 403] width 591 height 208
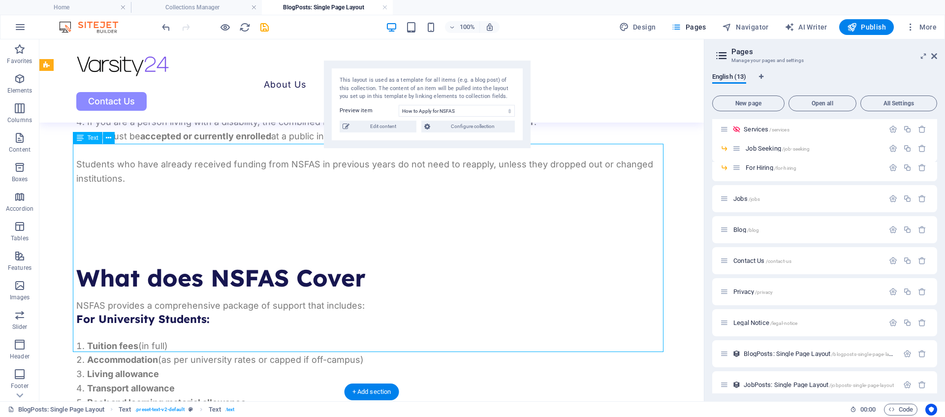
click at [223, 299] on div "NSFAS provides a comprehensive package of support that includes: For University…" at bounding box center [371, 403] width 591 height 208
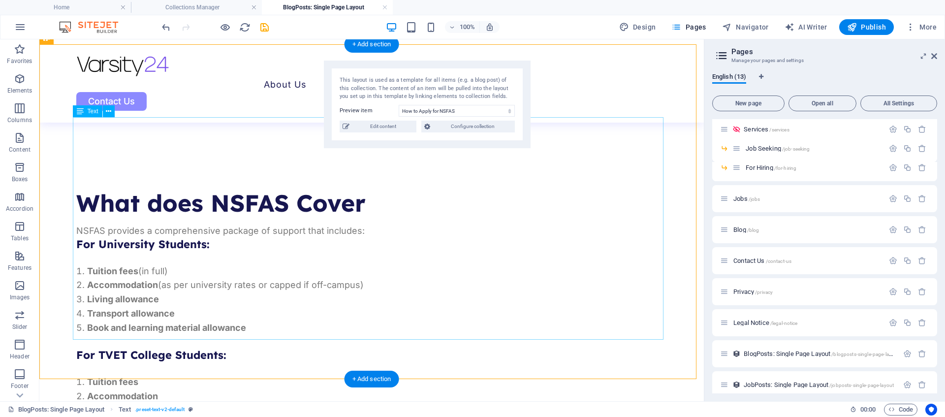
scroll to position [836, 0]
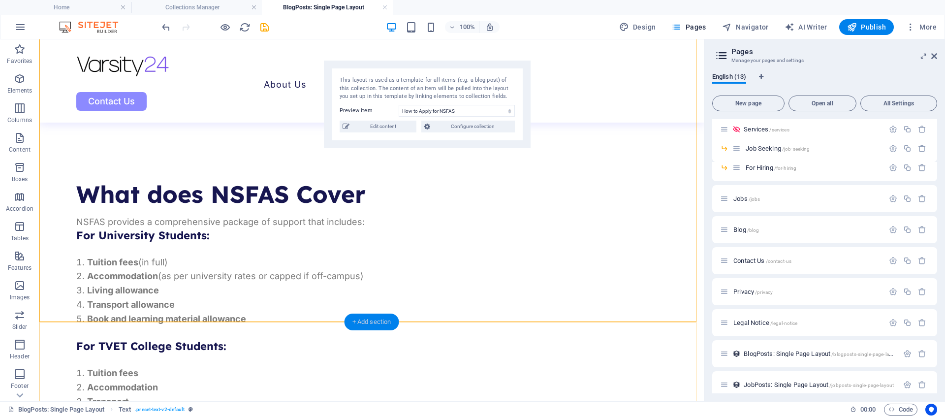
click at [380, 322] on div "+ Add section" at bounding box center [372, 322] width 55 height 17
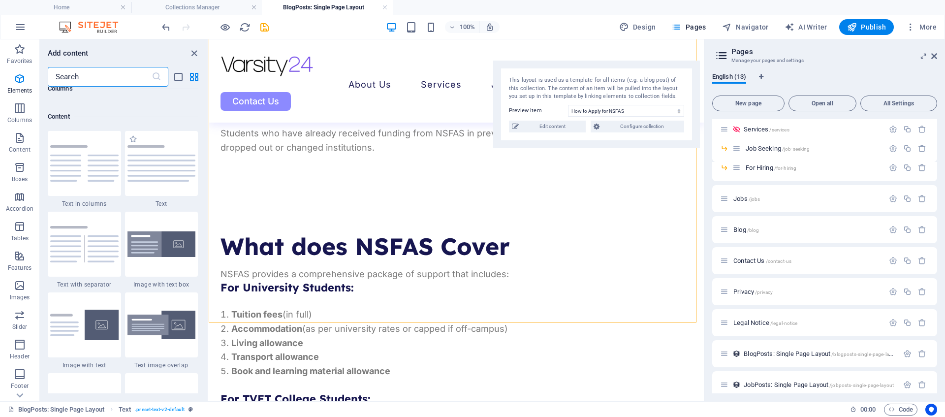
scroll to position [1722, 0]
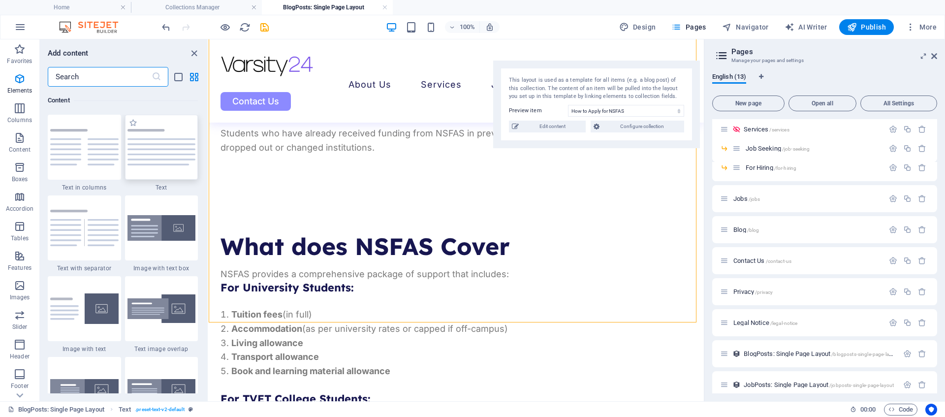
click at [166, 157] on div at bounding box center [161, 147] width 73 height 65
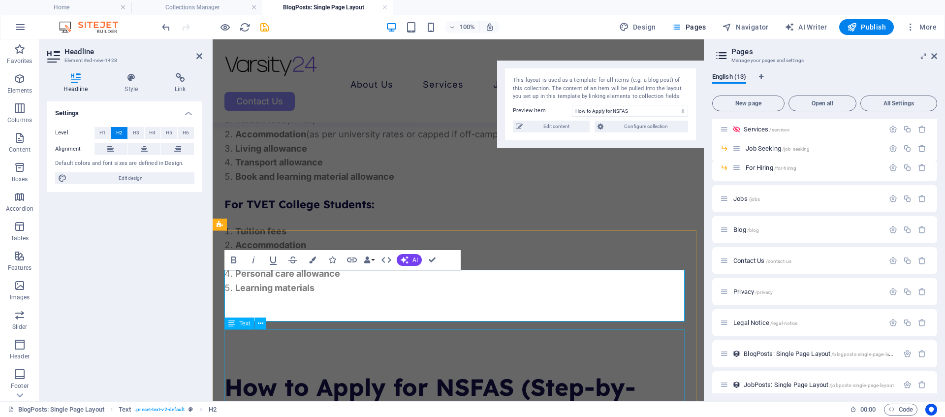
scroll to position [1070, 0]
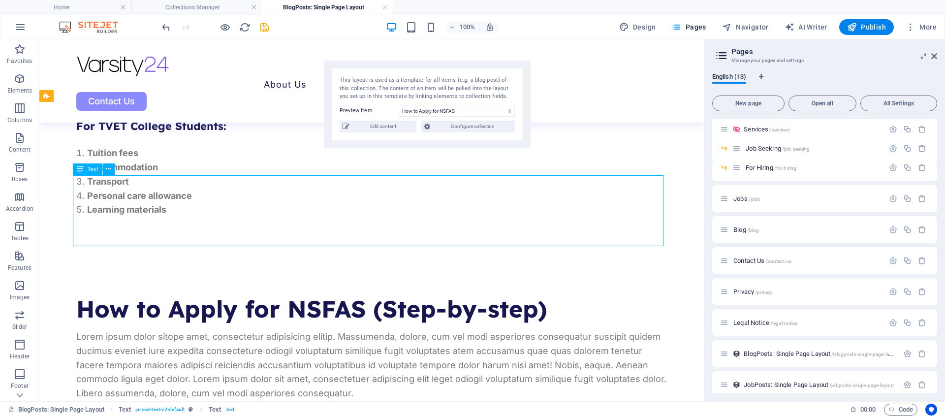
click at [358, 330] on div "Lorem ipsum dolor sitope amet, consectetur adipisicing elitip. Massumenda, dolo…" at bounding box center [371, 365] width 591 height 71
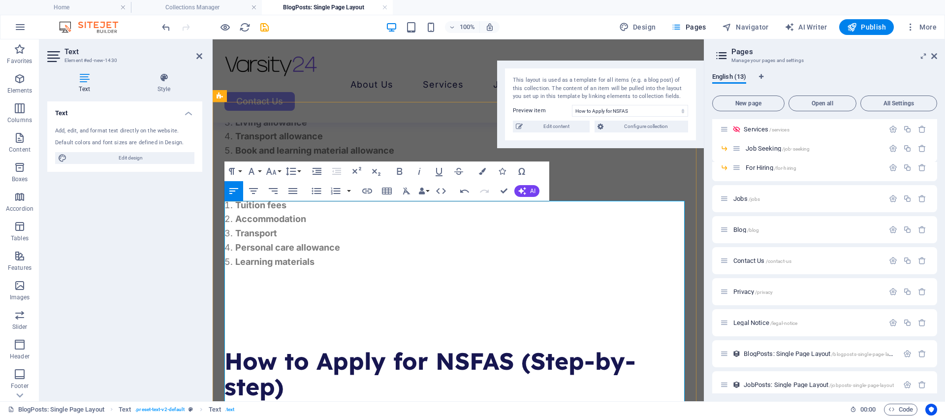
drag, startPoint x: 515, startPoint y: 364, endPoint x: 227, endPoint y: 231, distance: 317.5
drag, startPoint x: 510, startPoint y: 361, endPoint x: 229, endPoint y: 228, distance: 311.5
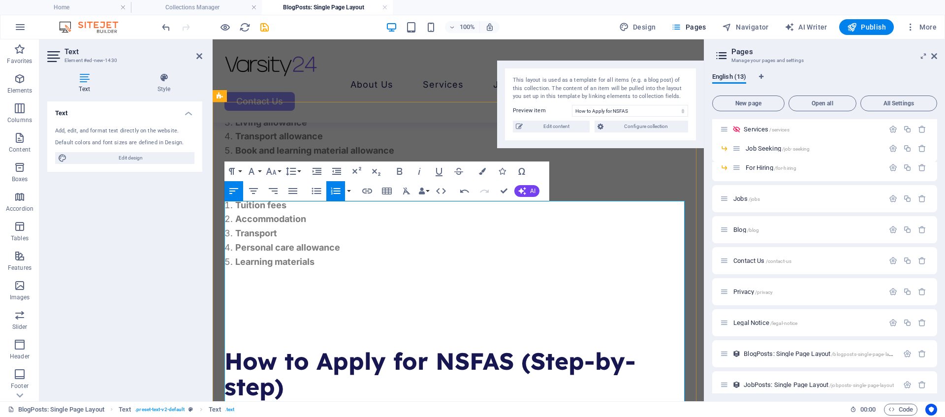
click at [333, 190] on icon "button" at bounding box center [336, 191] width 12 height 12
click at [334, 189] on icon "button" at bounding box center [336, 191] width 12 height 12
click at [317, 193] on icon "button" at bounding box center [316, 191] width 9 height 6
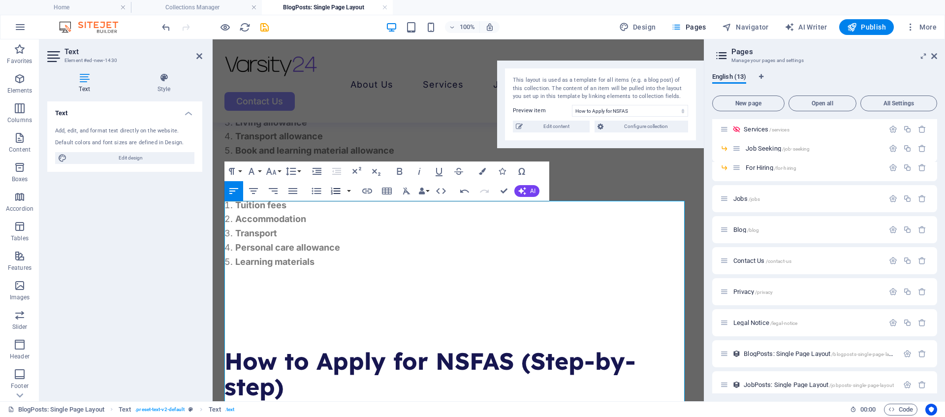
click at [332, 191] on icon "button" at bounding box center [336, 191] width 12 height 12
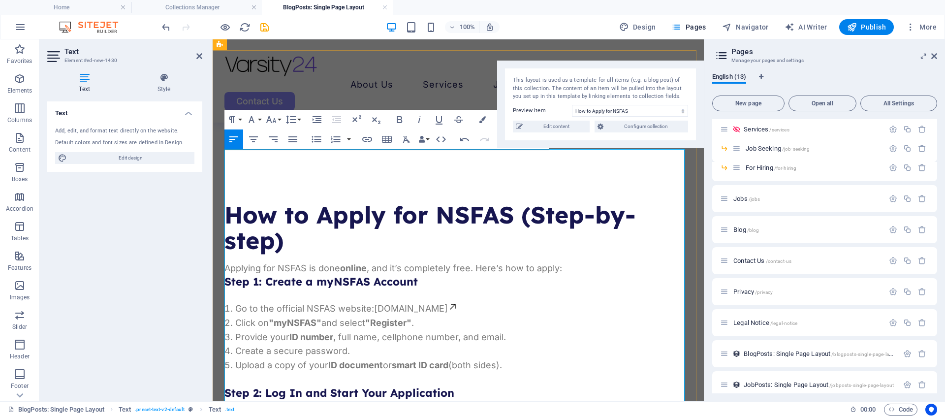
scroll to position [1217, 0]
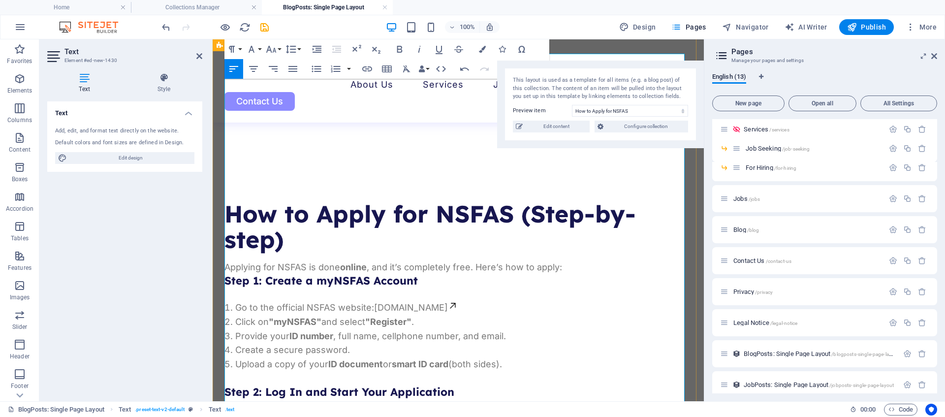
drag, startPoint x: 283, startPoint y: 281, endPoint x: 220, endPoint y: 196, distance: 105.5
click at [336, 67] on icon "button" at bounding box center [336, 69] width 12 height 12
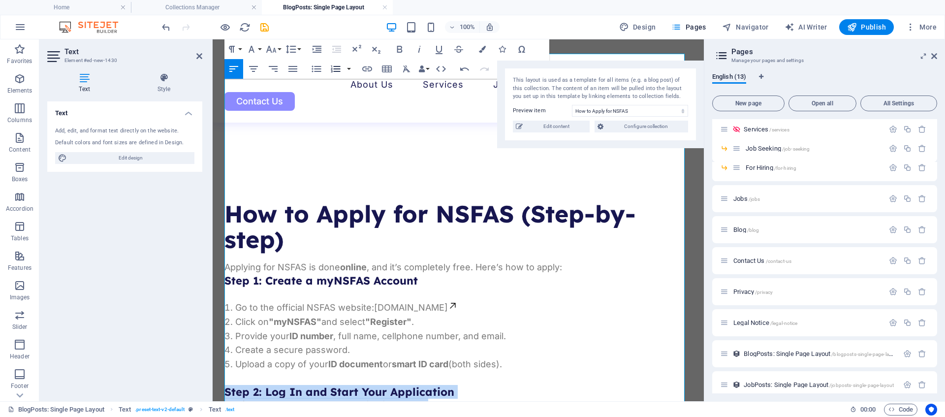
click at [336, 67] on icon "button" at bounding box center [336, 69] width 12 height 12
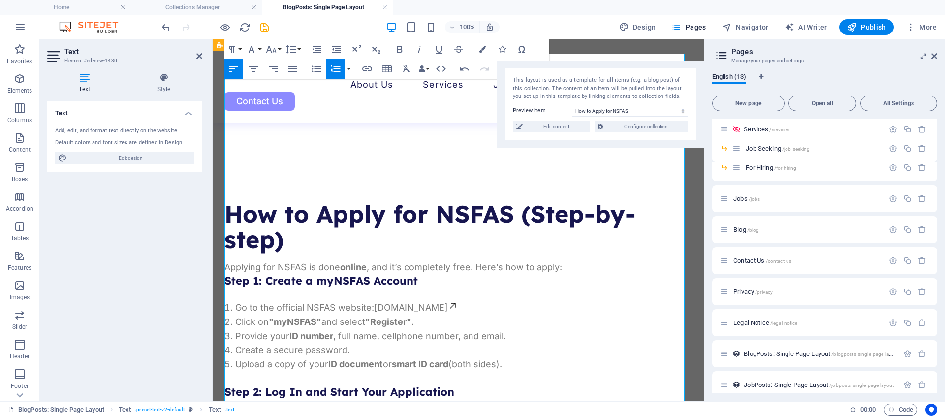
click at [463, 386] on h3 "Step 2: Log In and Start Your Application" at bounding box center [458, 392] width 468 height 12
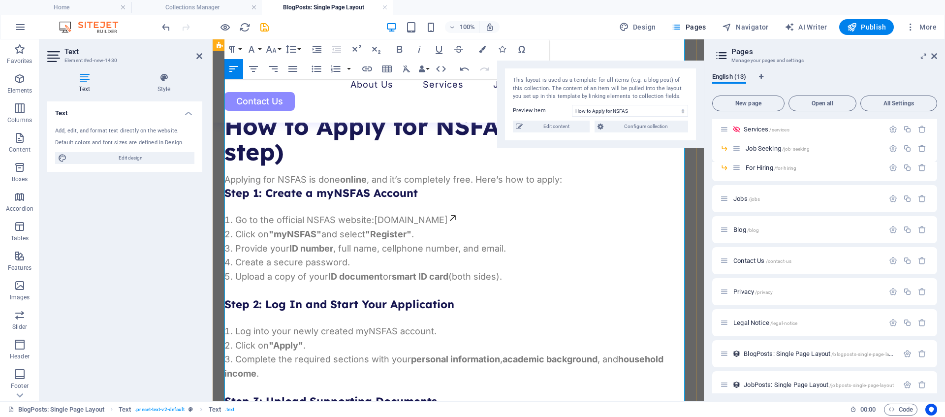
scroll to position [1324, 0]
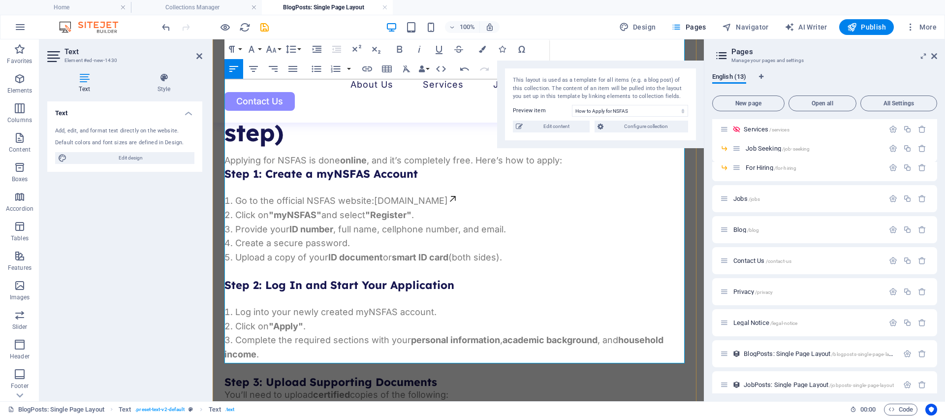
drag, startPoint x: 413, startPoint y: 302, endPoint x: 263, endPoint y: 175, distance: 197.0
click at [320, 68] on icon "button" at bounding box center [317, 69] width 12 height 12
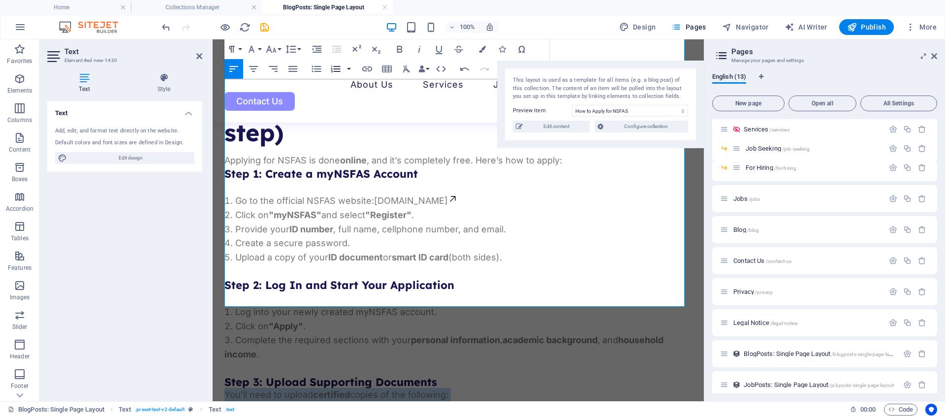
click at [332, 67] on icon "button" at bounding box center [335, 68] width 9 height 7
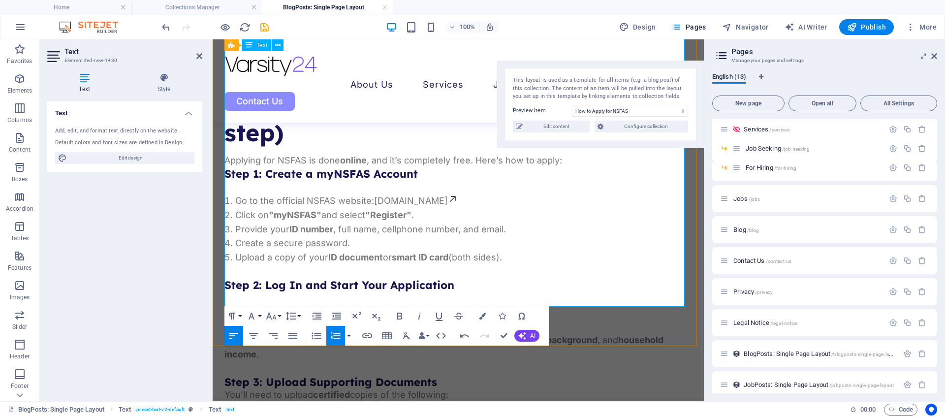
click at [458, 376] on h3 "Step 3: Upload Supporting Documents" at bounding box center [458, 382] width 468 height 12
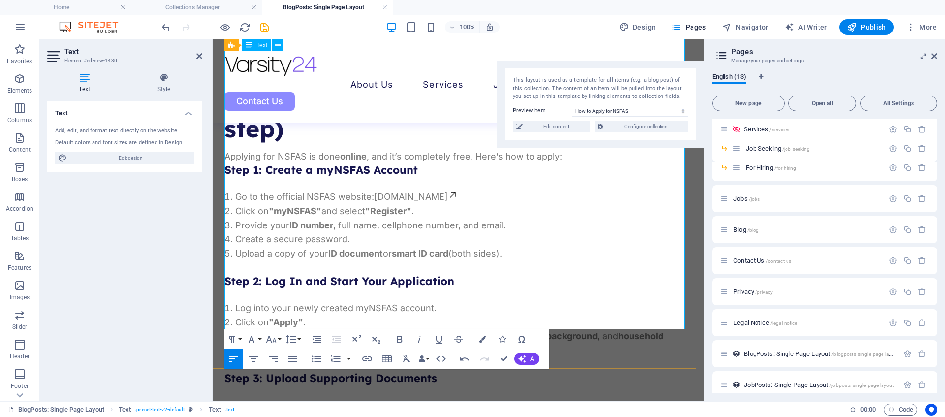
scroll to position [1330, 0]
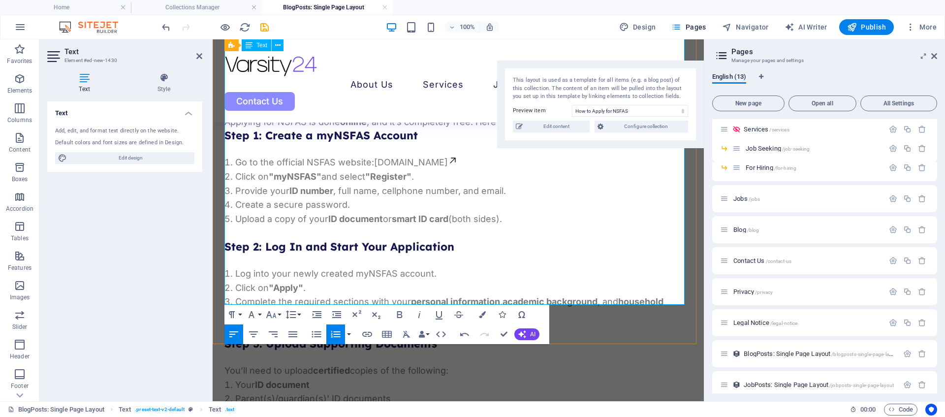
scroll to position [1364, 0]
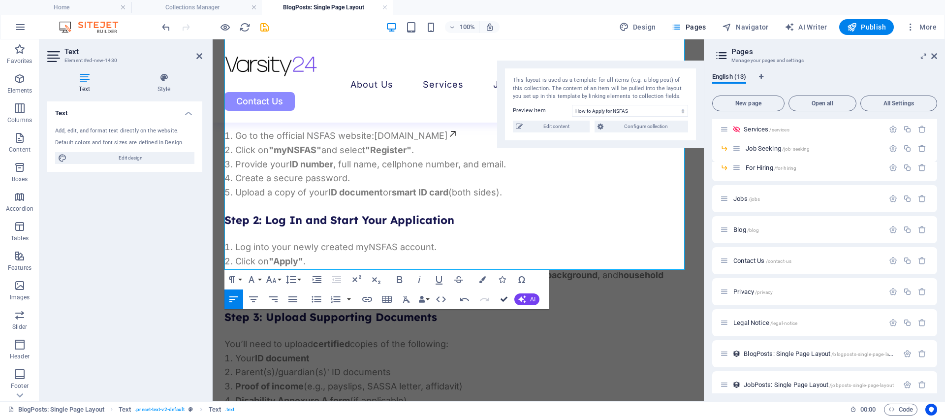
drag, startPoint x: 506, startPoint y: 298, endPoint x: 464, endPoint y: 258, distance: 57.8
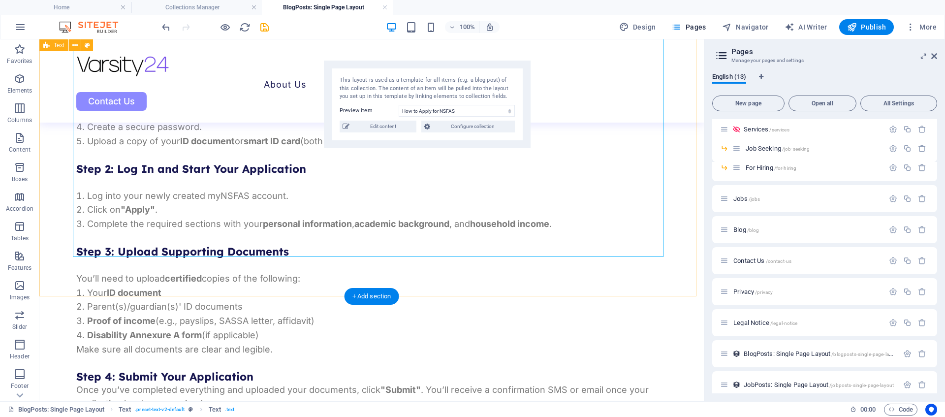
scroll to position [1348, 0]
drag, startPoint x: 367, startPoint y: 299, endPoint x: 65, endPoint y: 240, distance: 307.9
click at [367, 299] on div "+ Add section" at bounding box center [372, 296] width 55 height 17
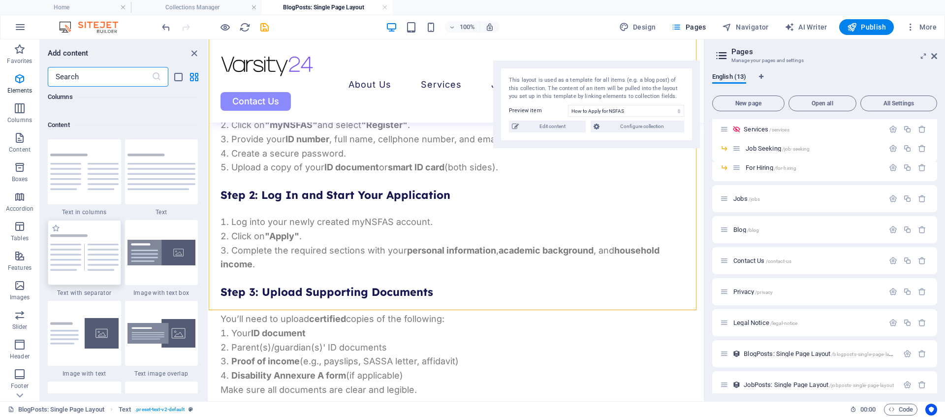
scroll to position [1722, 0]
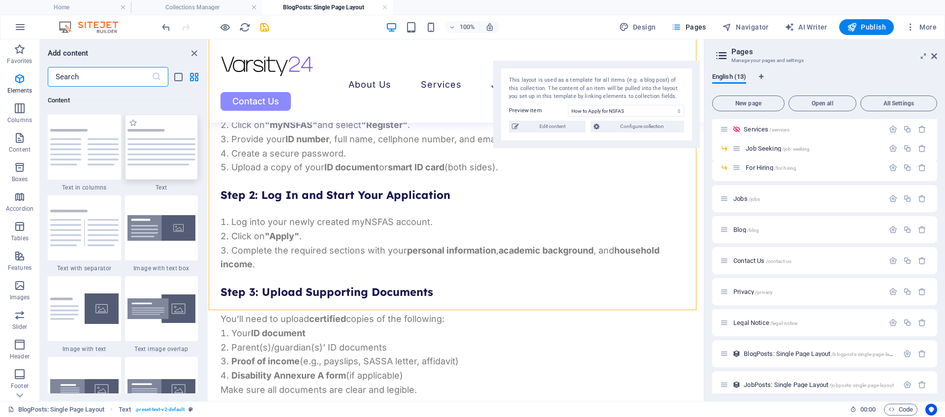
click at [152, 157] on div at bounding box center [161, 147] width 73 height 65
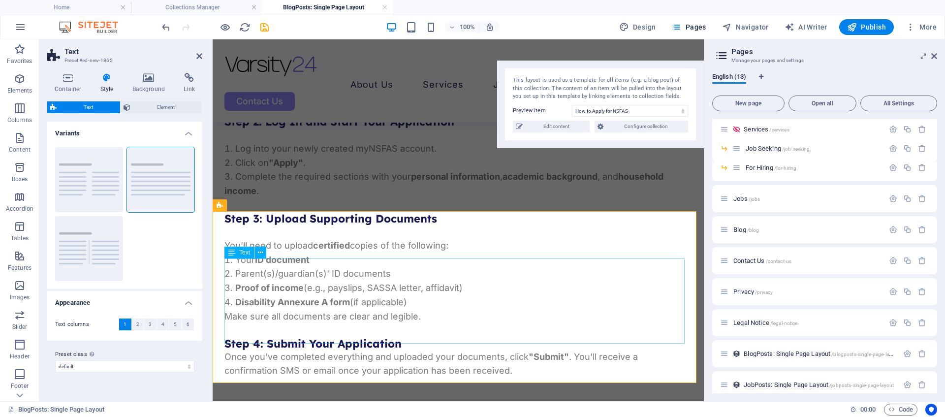
scroll to position [1488, 0]
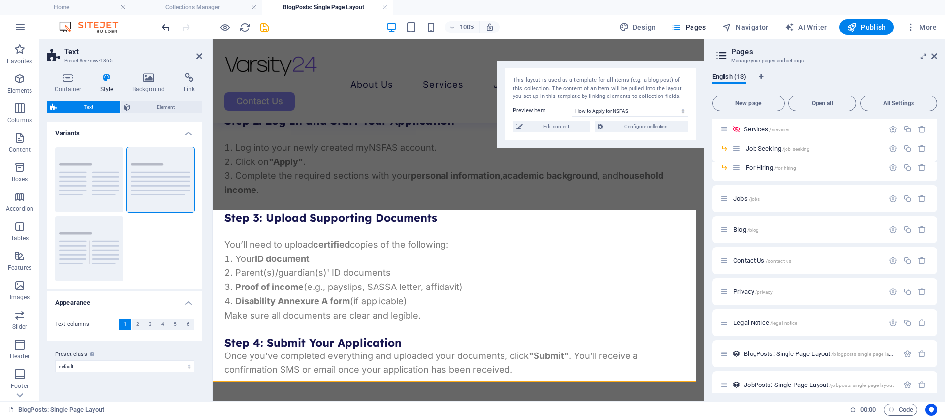
click at [167, 27] on icon "undo" at bounding box center [165, 27] width 11 height 11
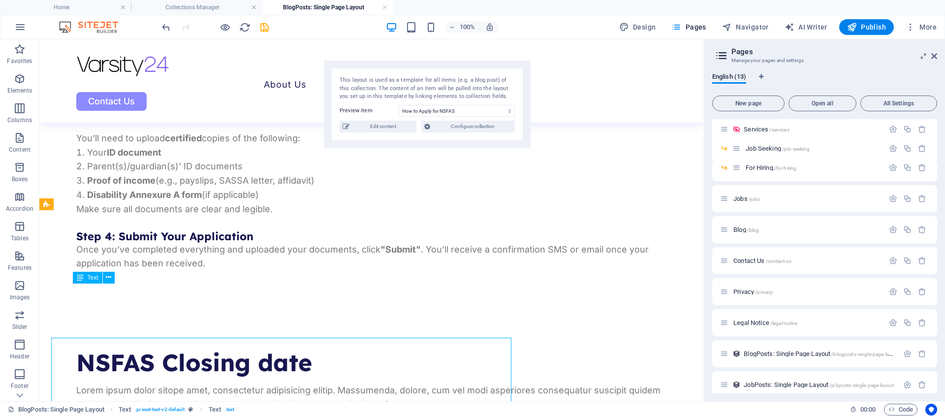
scroll to position [1434, 0]
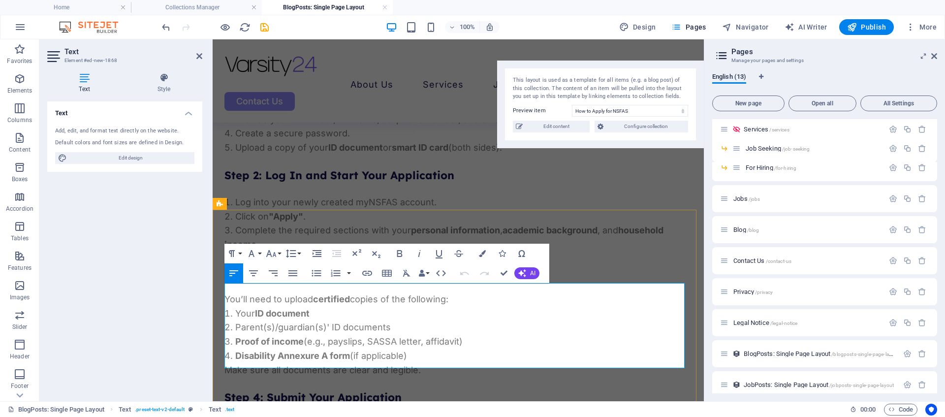
scroll to position [1488, 0]
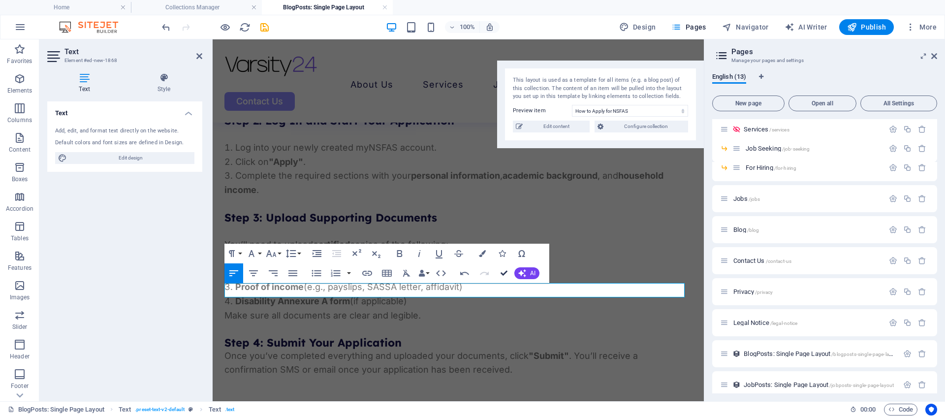
drag, startPoint x: 463, startPoint y: 232, endPoint x: 502, endPoint y: 272, distance: 55.7
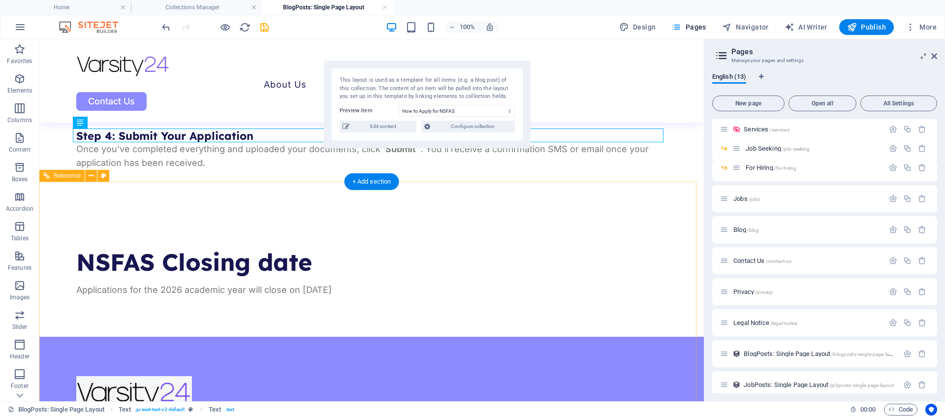
scroll to position [1589, 0]
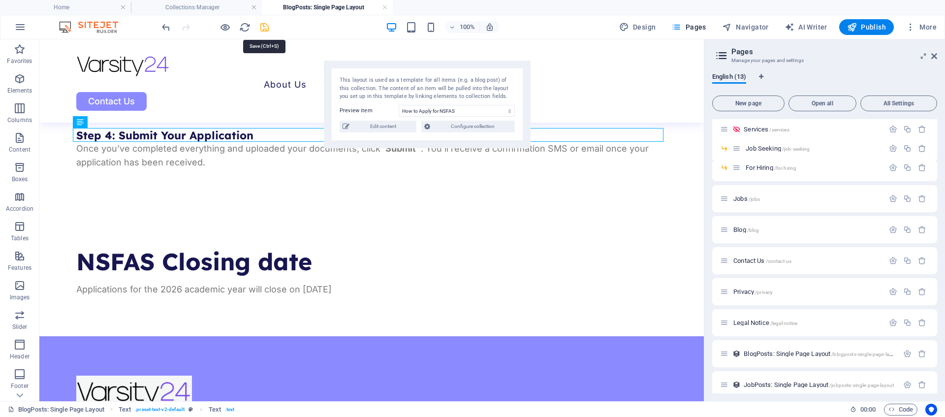
click at [262, 30] on icon "save" at bounding box center [264, 27] width 11 height 11
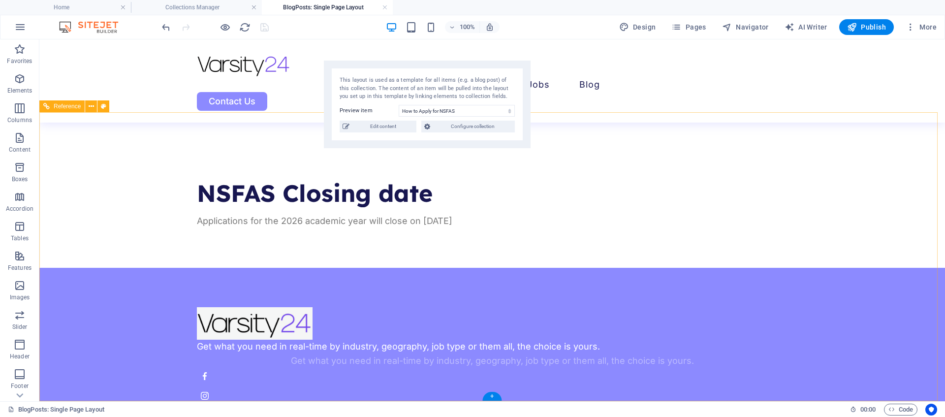
scroll to position [1658, 0]
click at [266, 307] on div at bounding box center [492, 323] width 591 height 33
click at [278, 307] on div at bounding box center [492, 323] width 591 height 33
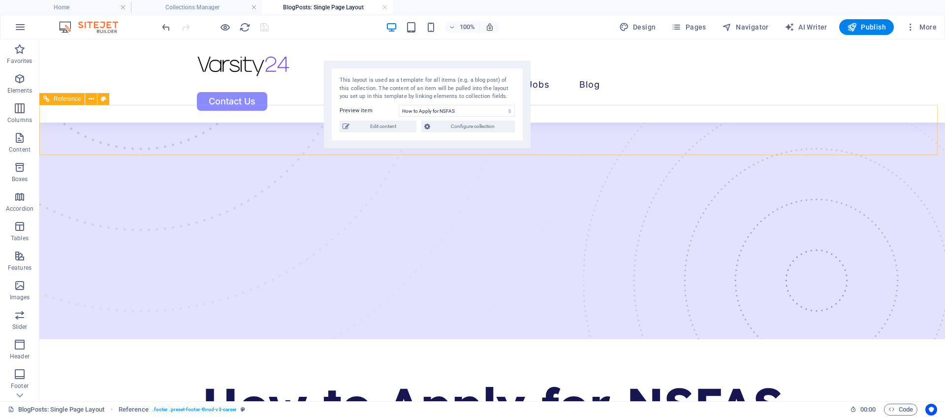
scroll to position [0, 0]
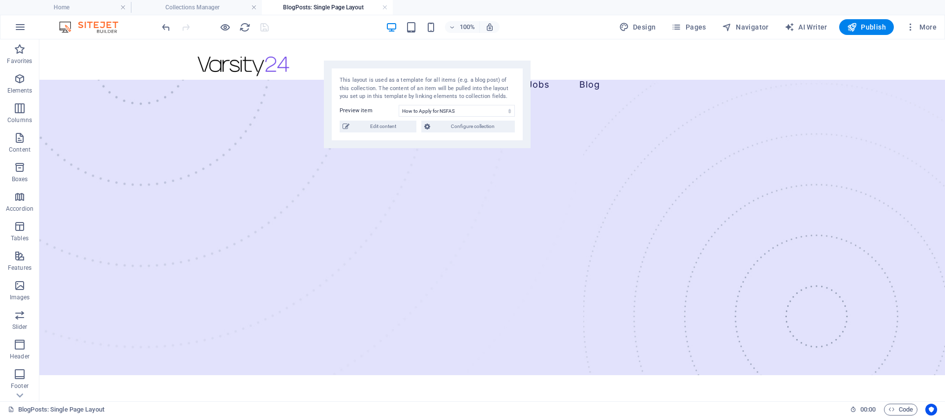
click at [265, 32] on div at bounding box center [215, 27] width 110 height 16
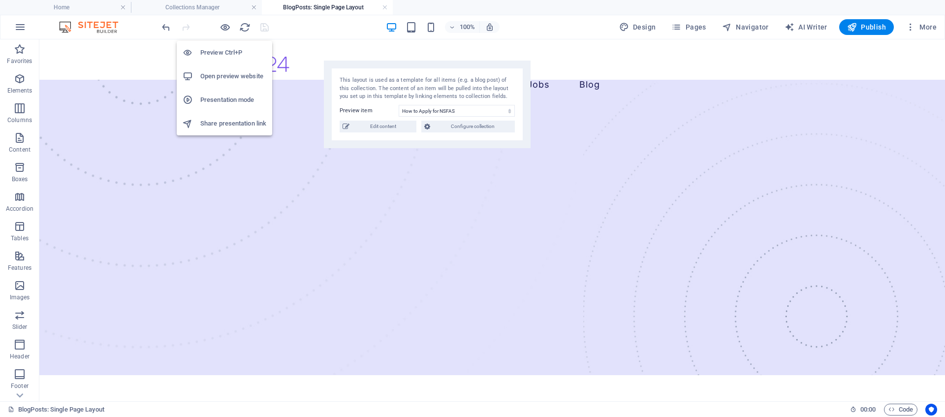
click at [224, 56] on h6 "Preview Ctrl+P" at bounding box center [233, 53] width 66 height 12
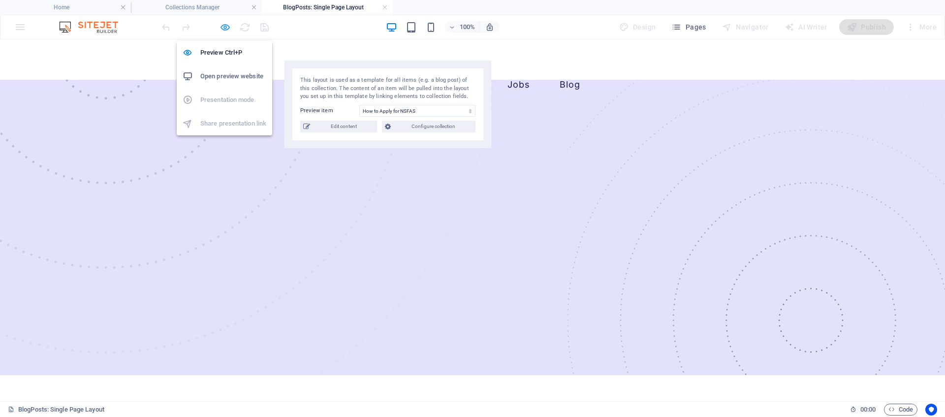
click at [223, 26] on icon "button" at bounding box center [225, 27] width 11 height 11
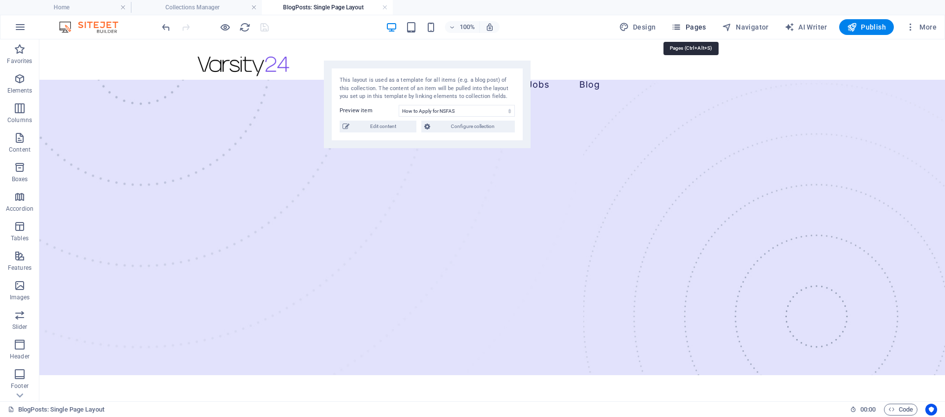
click at [686, 24] on span "Pages" at bounding box center [688, 27] width 34 height 10
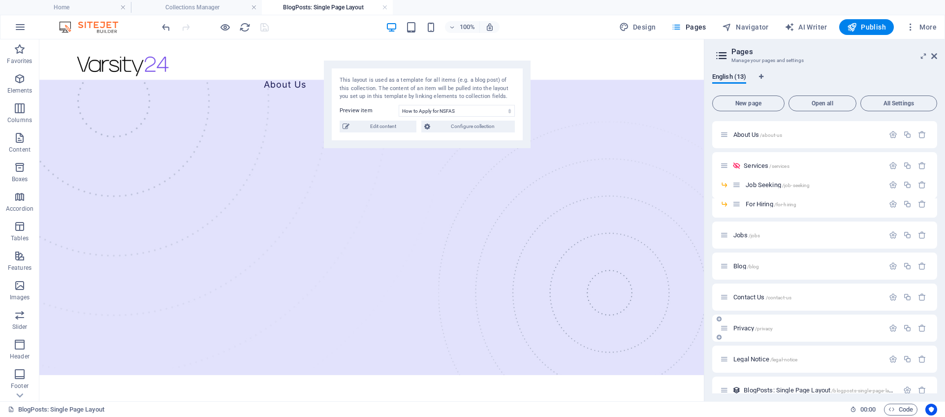
scroll to position [30, 0]
click at [767, 328] on span "/privacy" at bounding box center [764, 327] width 18 height 5
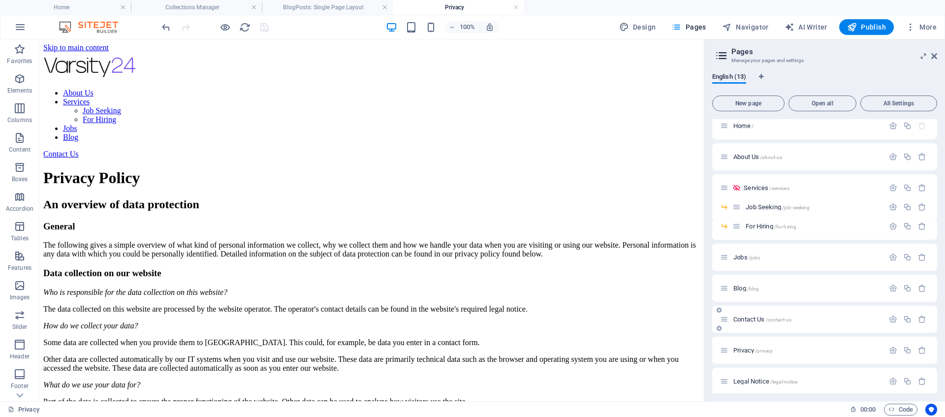
scroll to position [21, 0]
click at [751, 304] on span "Contact Us /contact-us" at bounding box center [762, 305] width 58 height 7
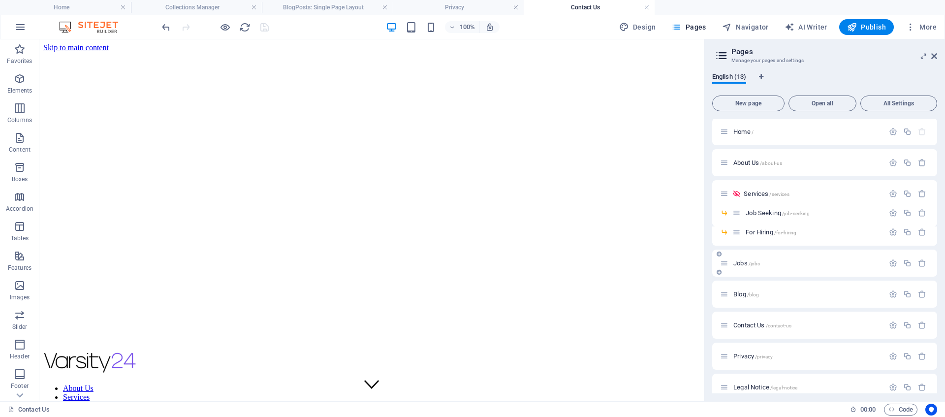
scroll to position [0, 0]
click at [20, 85] on span "Elements" at bounding box center [19, 85] width 39 height 24
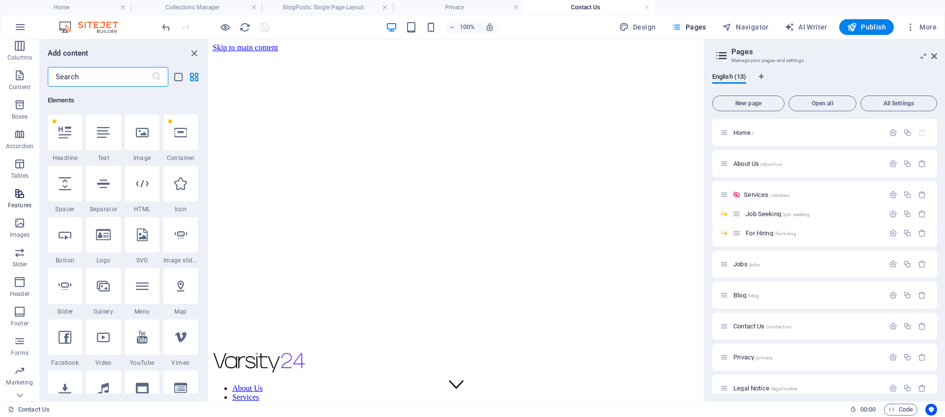
scroll to position [81, 0]
click at [20, 293] on icon "button" at bounding box center [20, 293] width 12 height 12
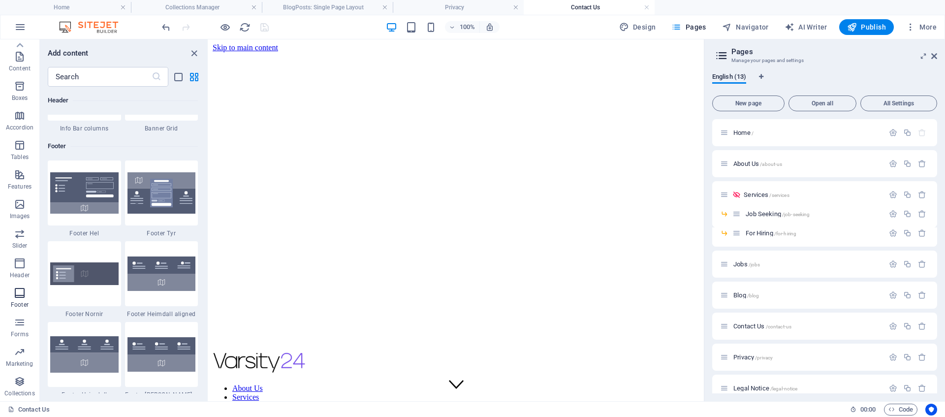
scroll to position [6516, 0]
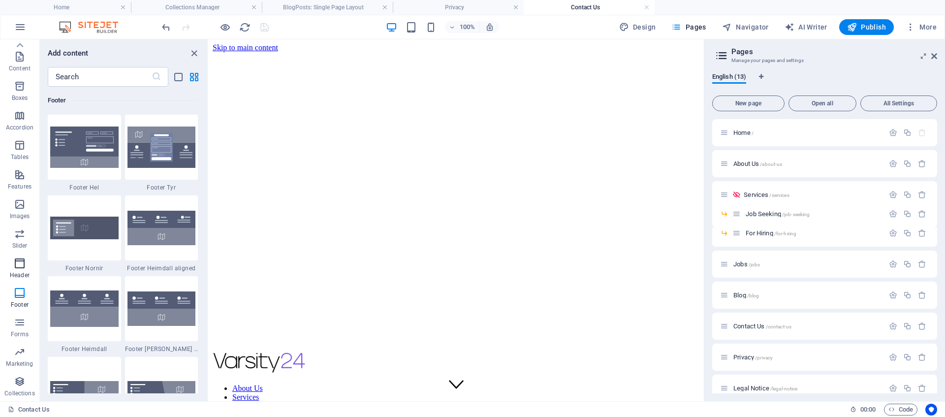
click at [18, 272] on p "Header" at bounding box center [20, 275] width 20 height 8
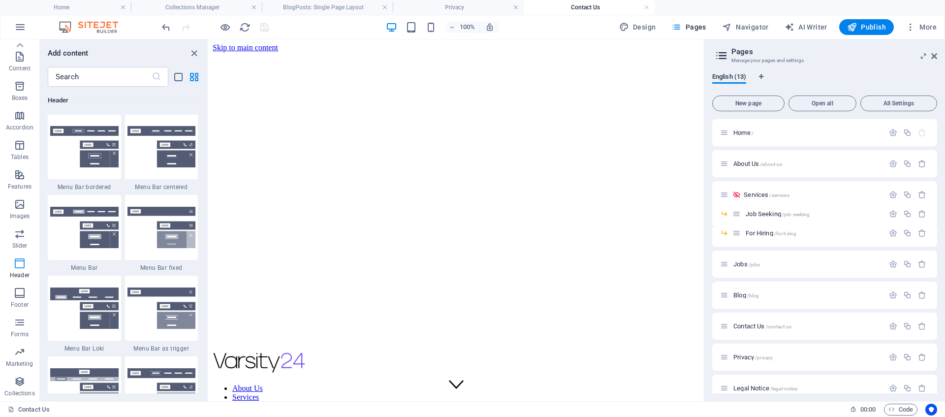
scroll to position [5927, 0]
click at [735, 135] on span "Home /" at bounding box center [743, 132] width 20 height 7
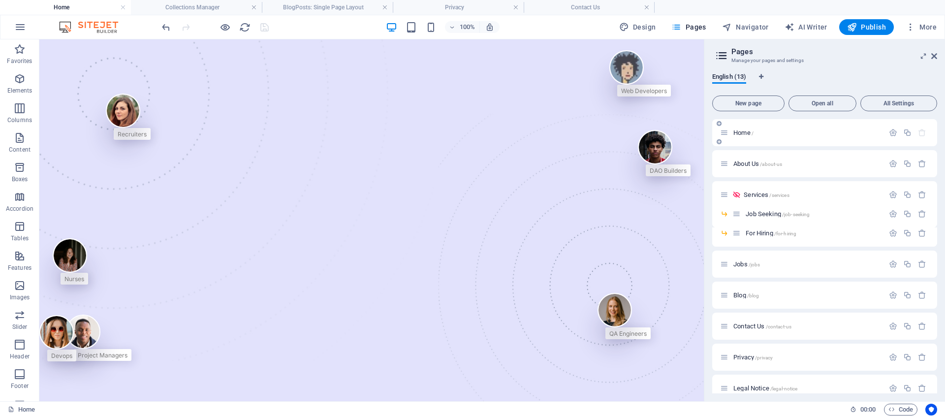
click at [724, 133] on icon at bounding box center [724, 132] width 8 height 8
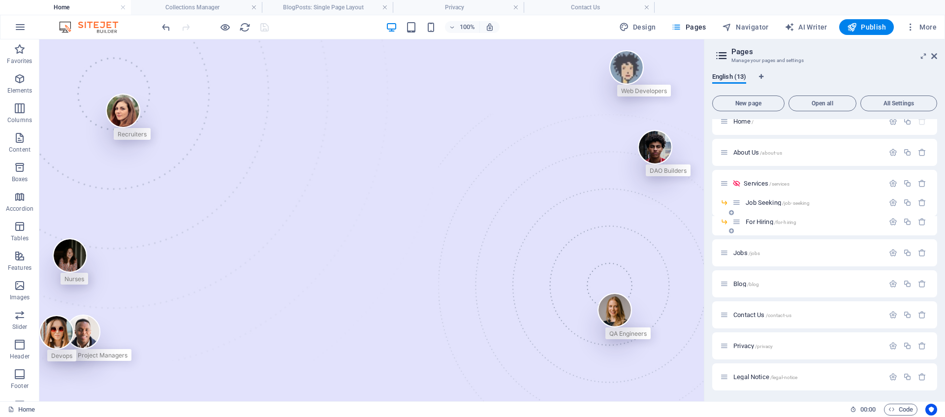
scroll to position [0, 0]
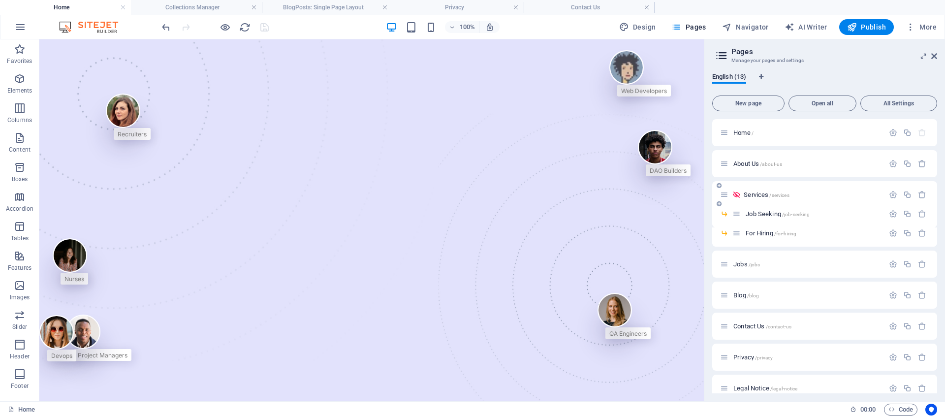
click at [738, 196] on icon at bounding box center [736, 194] width 8 height 8
click at [762, 196] on span "Services /services" at bounding box center [766, 194] width 45 height 7
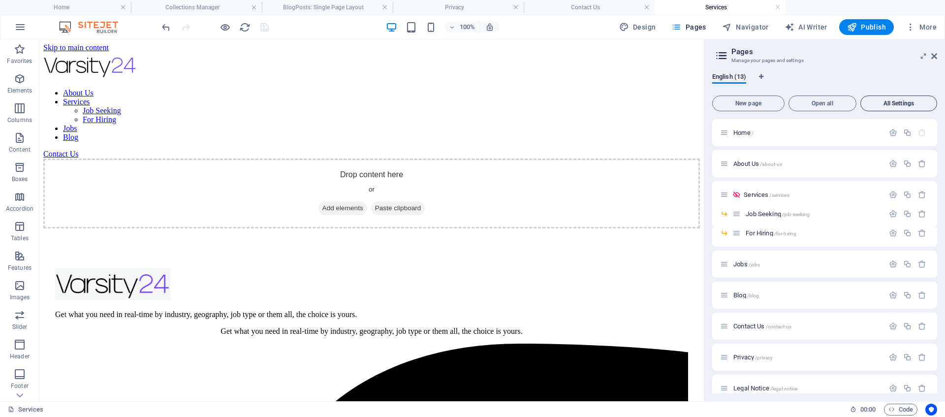
click at [898, 105] on span "All Settings" at bounding box center [899, 103] width 68 height 6
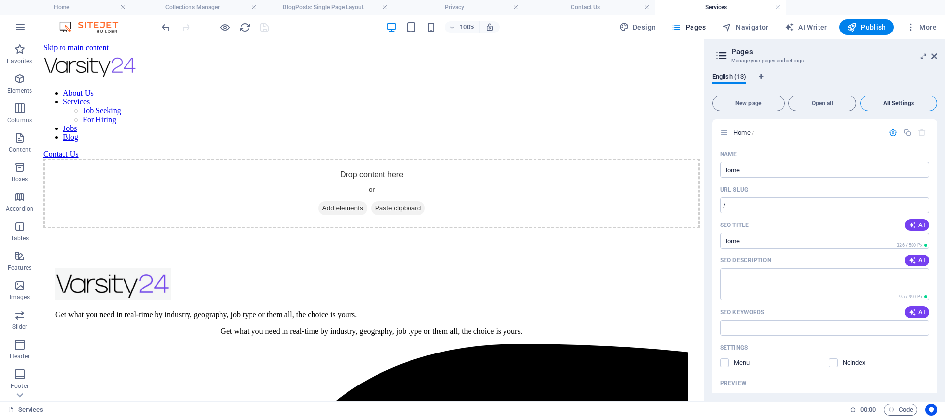
scroll to position [3941, 0]
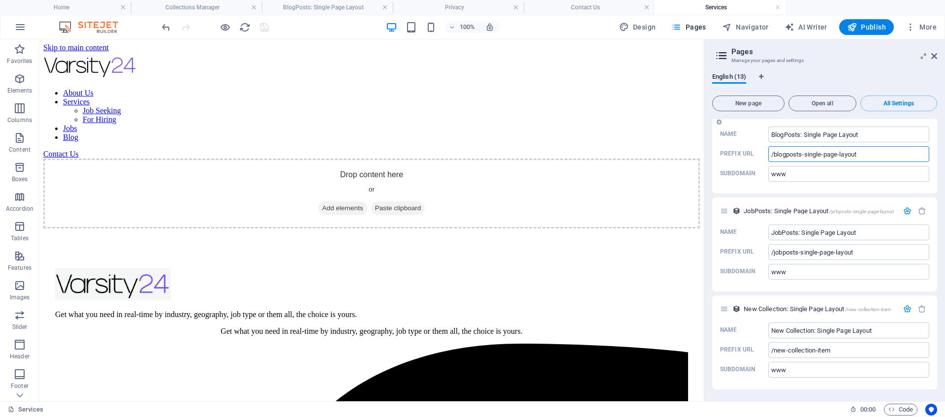
drag, startPoint x: 867, startPoint y: 153, endPoint x: 774, endPoint y: 156, distance: 93.1
click at [774, 156] on input "/blogposts-single-page-layout" at bounding box center [848, 154] width 161 height 16
type input "/blog"
drag, startPoint x: 864, startPoint y: 253, endPoint x: 784, endPoint y: 255, distance: 80.2
click at [784, 255] on input "/jobposts-single-page-layout" at bounding box center [848, 252] width 161 height 16
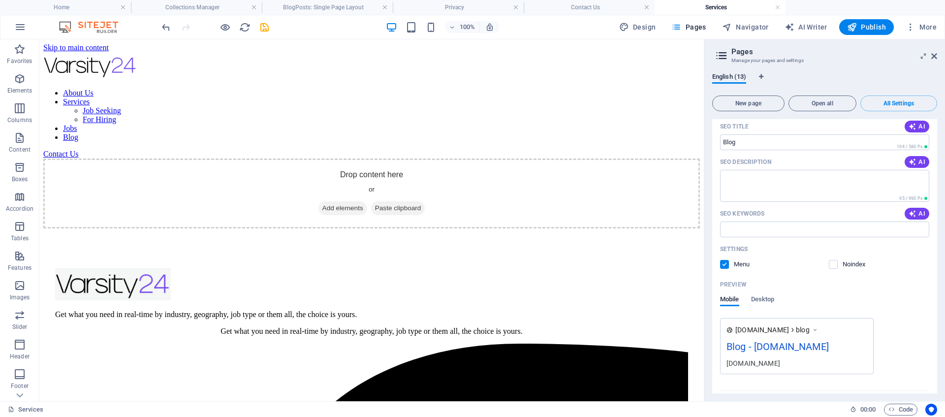
scroll to position [2427, 0]
type input "/job"
drag, startPoint x: 181, startPoint y: 328, endPoint x: 764, endPoint y: 305, distance: 584.2
click at [766, 306] on span "Desktop" at bounding box center [763, 302] width 24 height 14
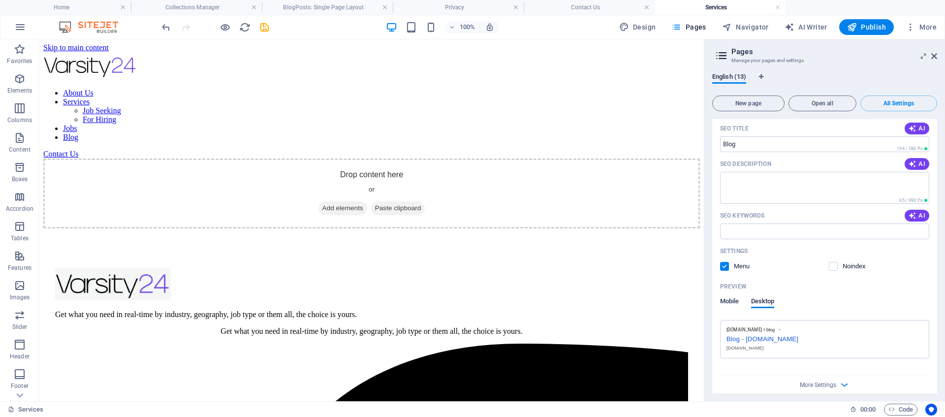
click at [729, 302] on span "Mobile" at bounding box center [729, 302] width 19 height 14
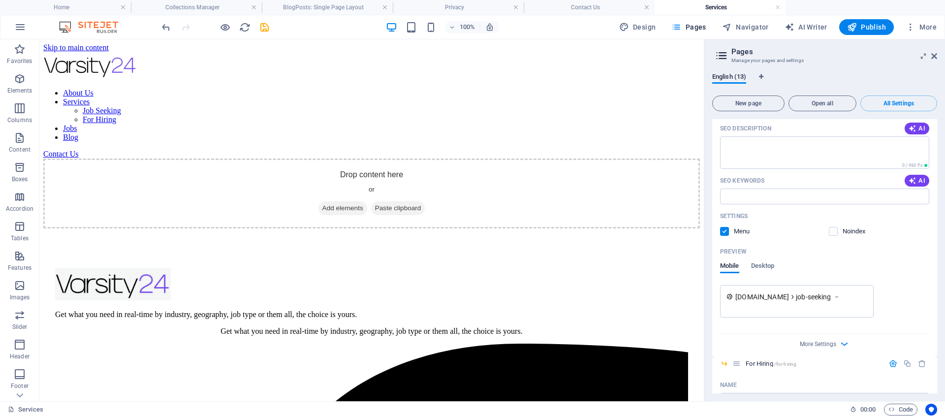
scroll to position [1145, 0]
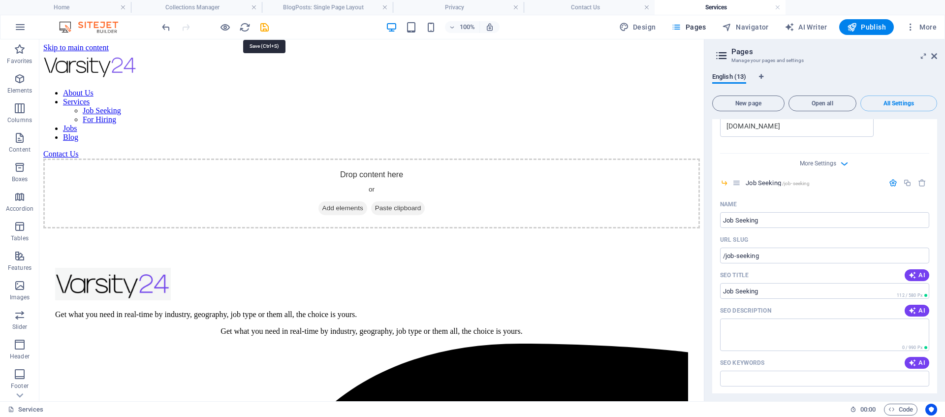
click at [265, 26] on icon "save" at bounding box center [264, 27] width 11 height 11
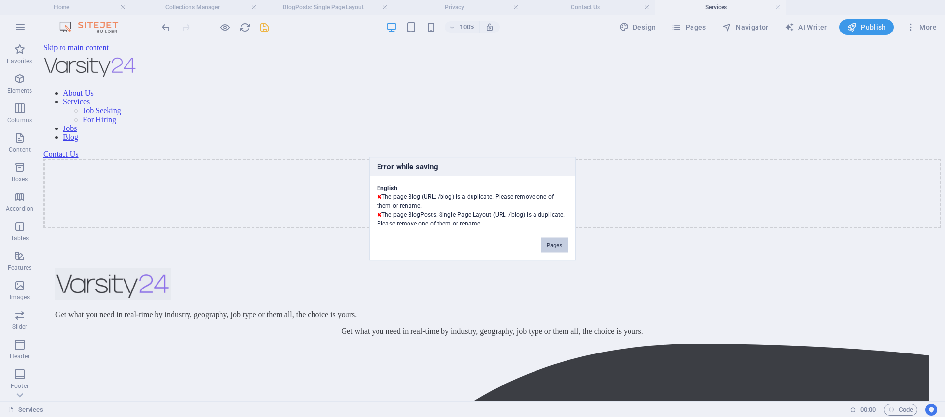
click at [554, 242] on button "Pages" at bounding box center [554, 244] width 27 height 15
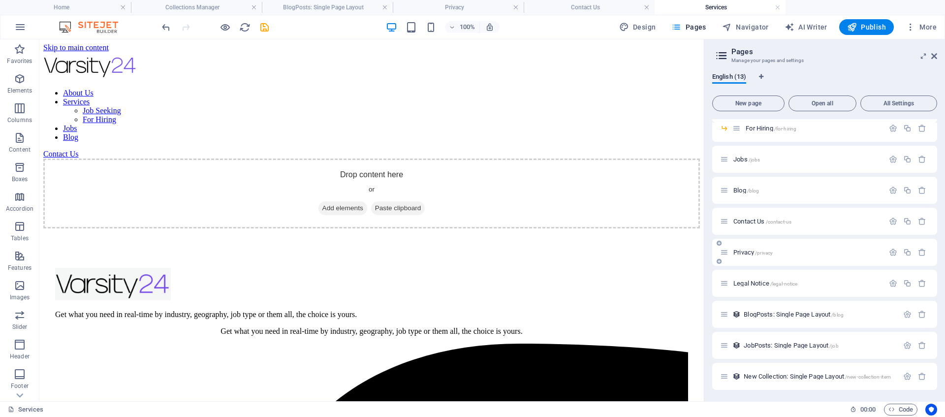
scroll to position [105, 0]
click at [807, 315] on span "BlogPosts: Single Page Layout /blog" at bounding box center [794, 313] width 100 height 7
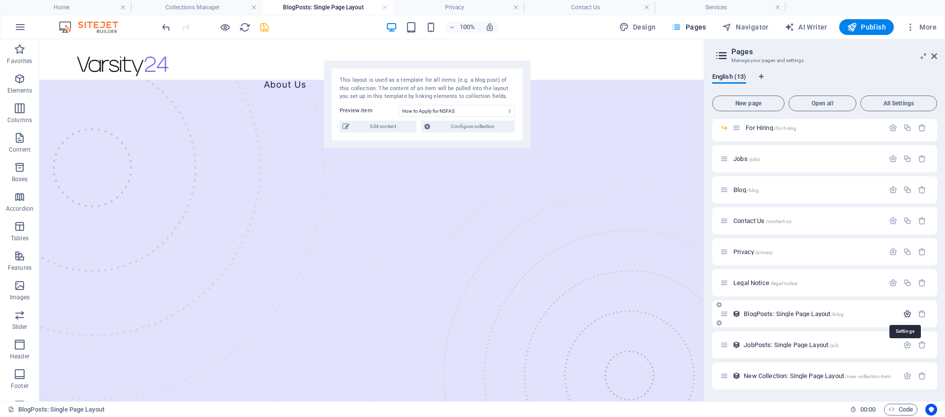
click at [903, 315] on icon "button" at bounding box center [907, 314] width 8 height 8
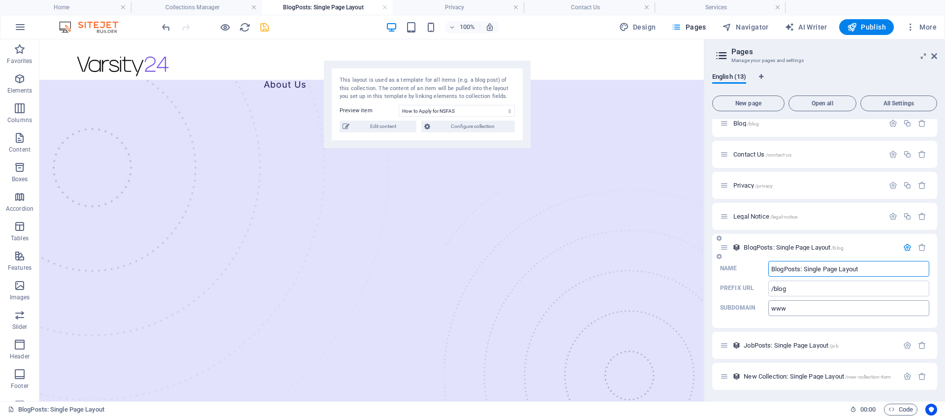
scroll to position [172, 0]
click at [810, 289] on input "/blog" at bounding box center [848, 288] width 161 height 16
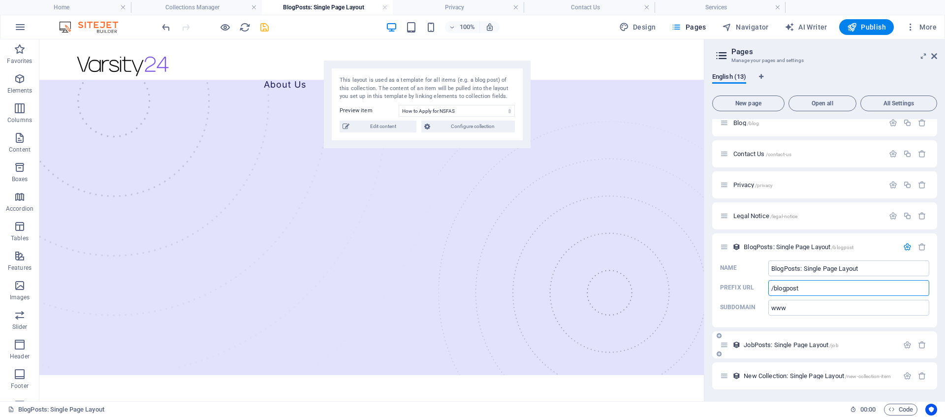
type input "/blogpost"
click at [845, 347] on p "JobPosts: Single Page Layout /job" at bounding box center [820, 345] width 152 height 6
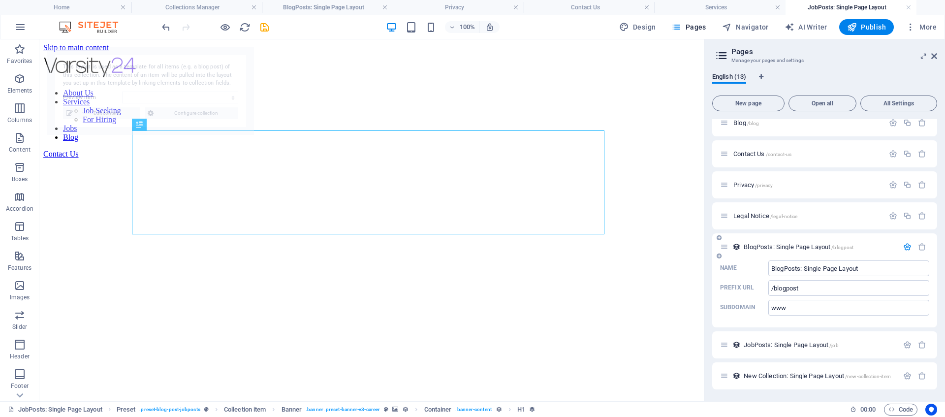
select select "68e136bd6bbcde909500909f"
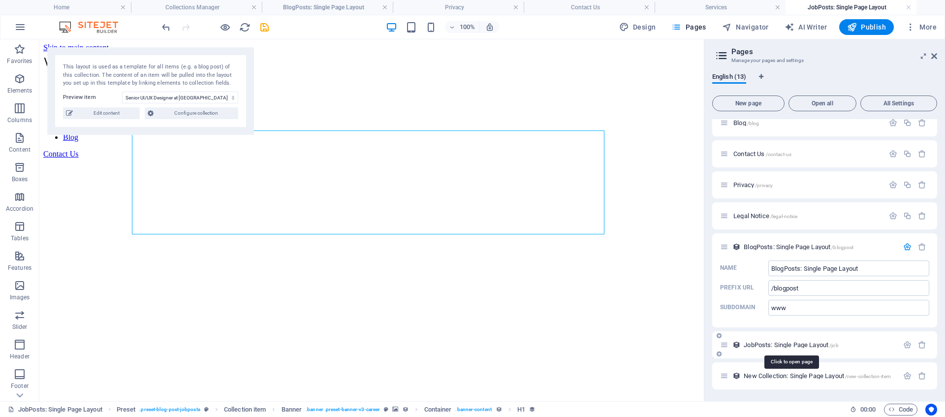
click at [818, 345] on span "JobPosts: Single Page Layout /job" at bounding box center [791, 344] width 94 height 7
click at [836, 346] on span "/job" at bounding box center [833, 345] width 9 height 5
click at [907, 344] on icon "button" at bounding box center [907, 345] width 8 height 8
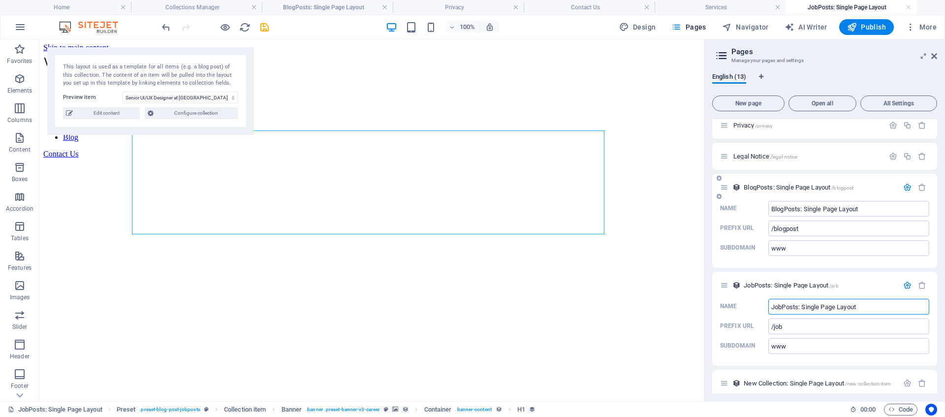
scroll to position [239, 0]
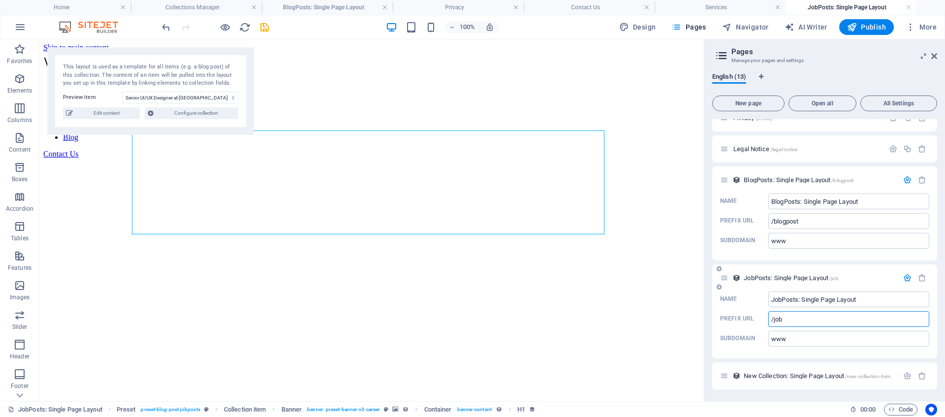
click at [806, 323] on input "/job" at bounding box center [848, 319] width 161 height 16
type input "/joblisting"
click at [903, 99] on button "All Settings" at bounding box center [898, 103] width 77 height 16
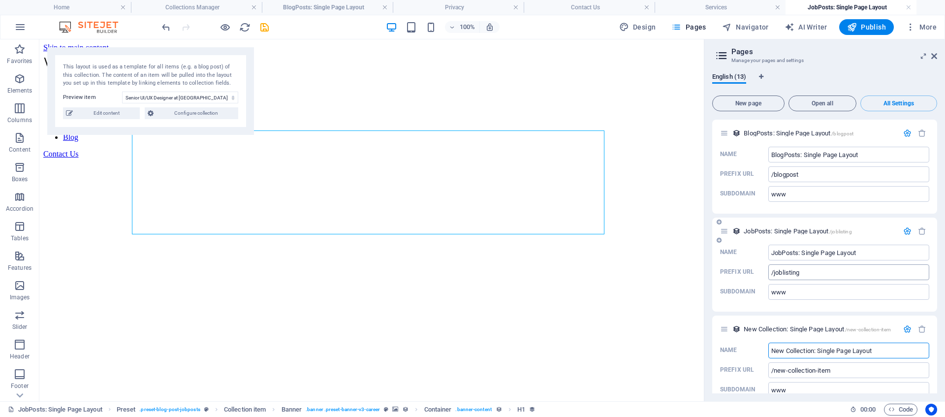
scroll to position [3921, 0]
click at [267, 28] on icon "save" at bounding box center [264, 27] width 11 height 11
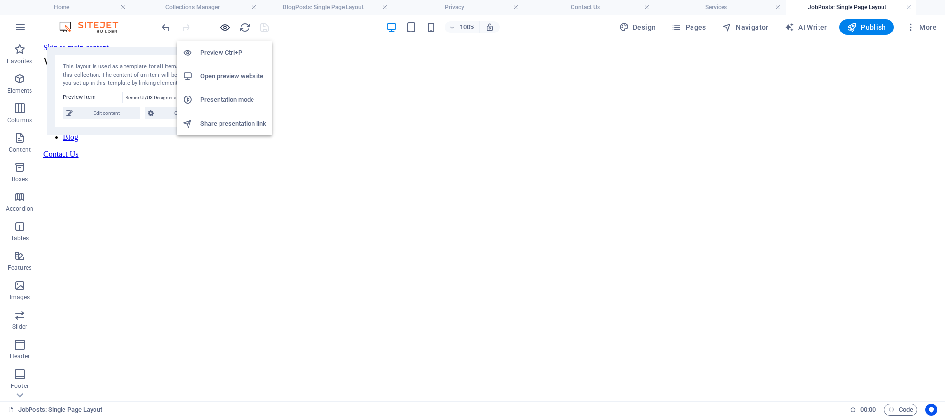
click at [222, 28] on icon "button" at bounding box center [225, 27] width 11 height 11
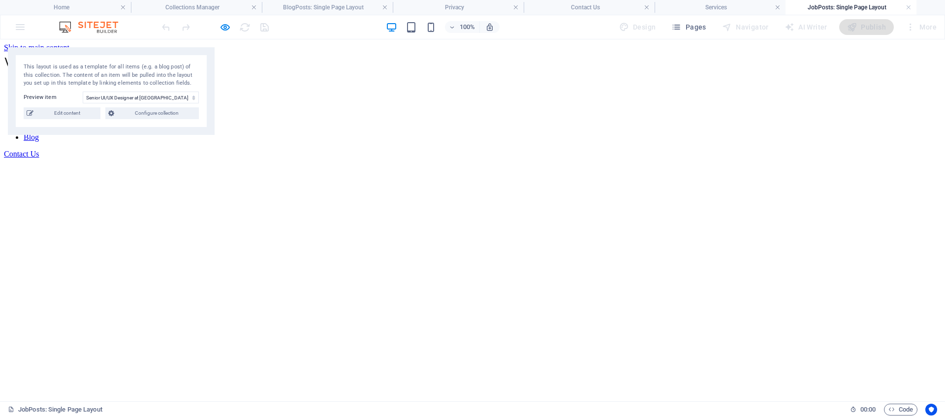
scroll to position [2, 0]
click at [39, 131] on link "Blog" at bounding box center [31, 135] width 15 height 8
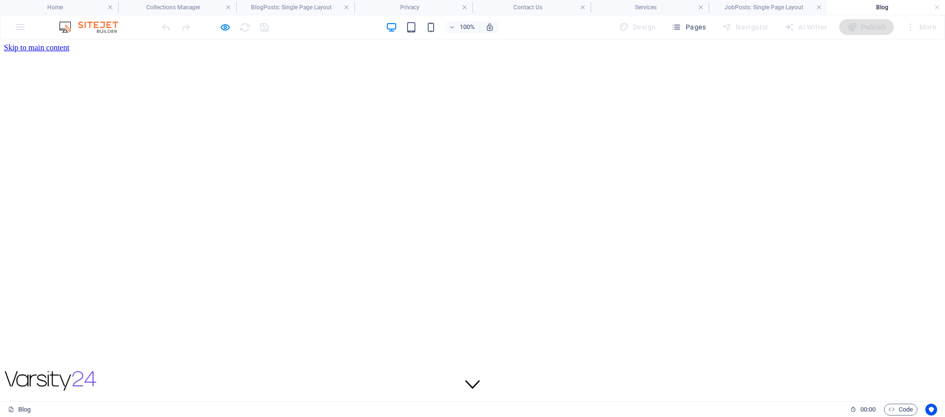
scroll to position [0, 0]
click at [222, 30] on icon "button" at bounding box center [225, 27] width 11 height 11
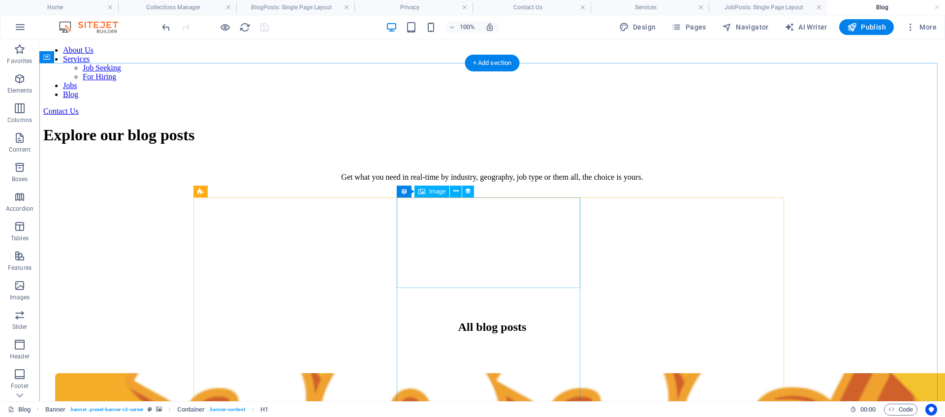
scroll to position [359, 0]
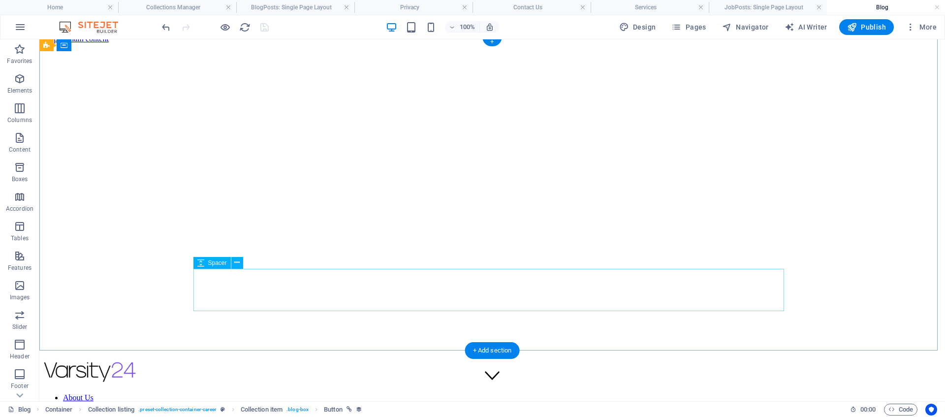
scroll to position [0, 0]
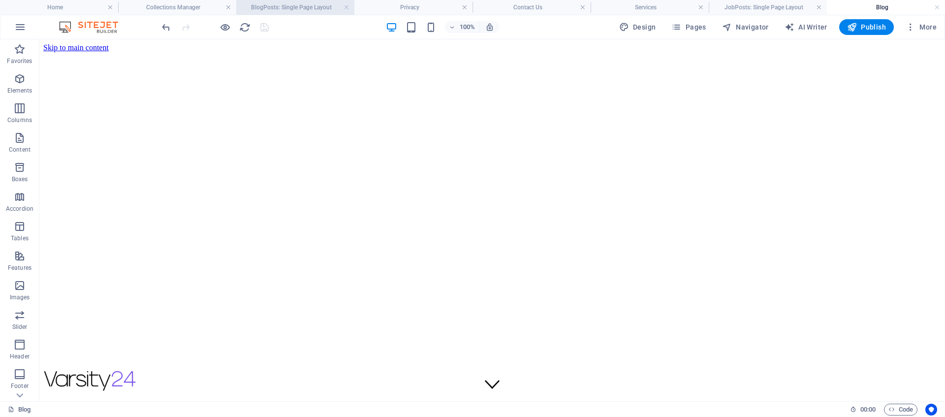
click at [284, 7] on h4 "BlogPosts: Single Page Layout" at bounding box center [295, 7] width 118 height 11
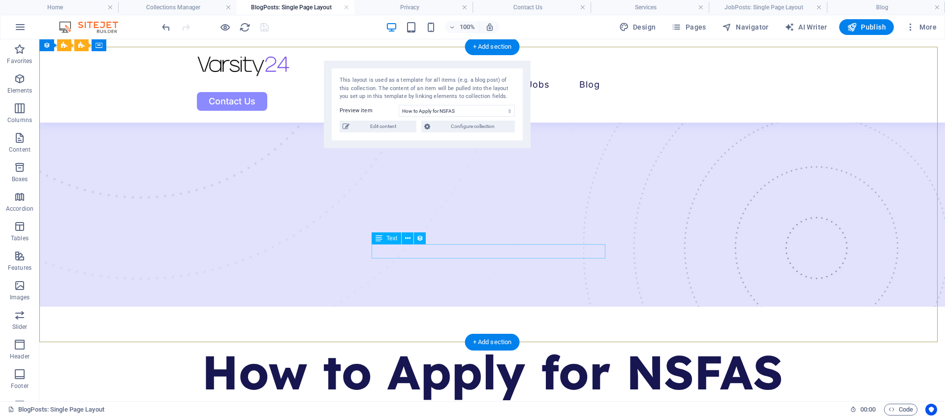
scroll to position [258, 0]
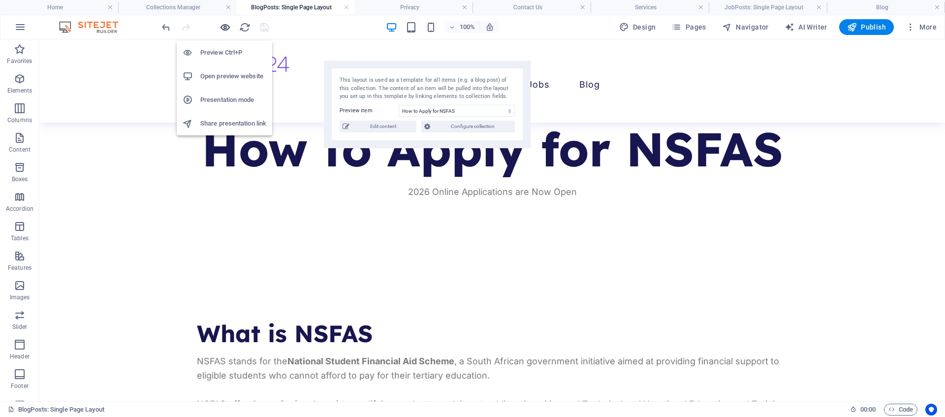
click at [223, 29] on icon "button" at bounding box center [225, 27] width 11 height 11
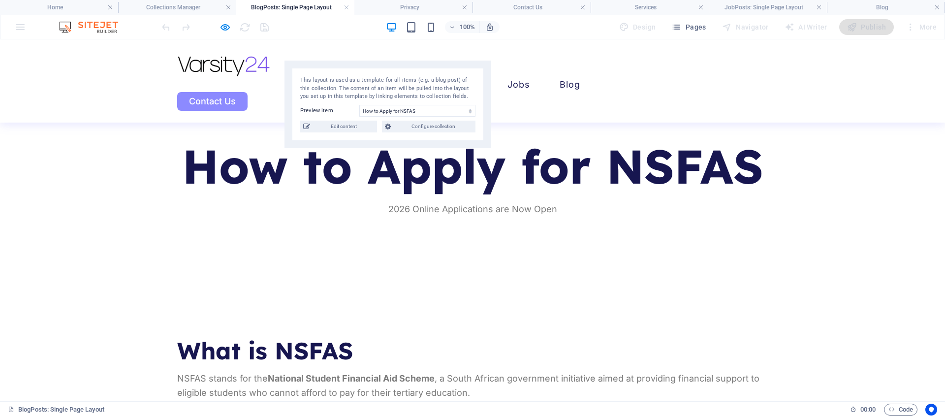
scroll to position [0, 0]
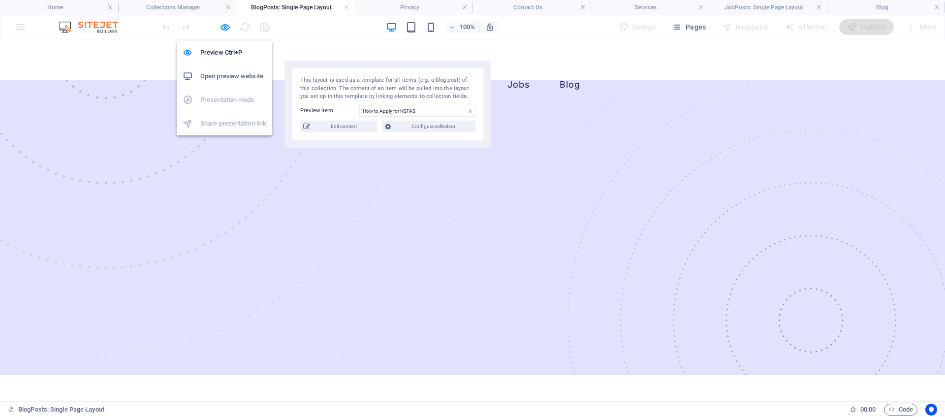
drag, startPoint x: 222, startPoint y: 28, endPoint x: 232, endPoint y: 33, distance: 11.9
click at [222, 27] on icon "button" at bounding box center [225, 27] width 11 height 11
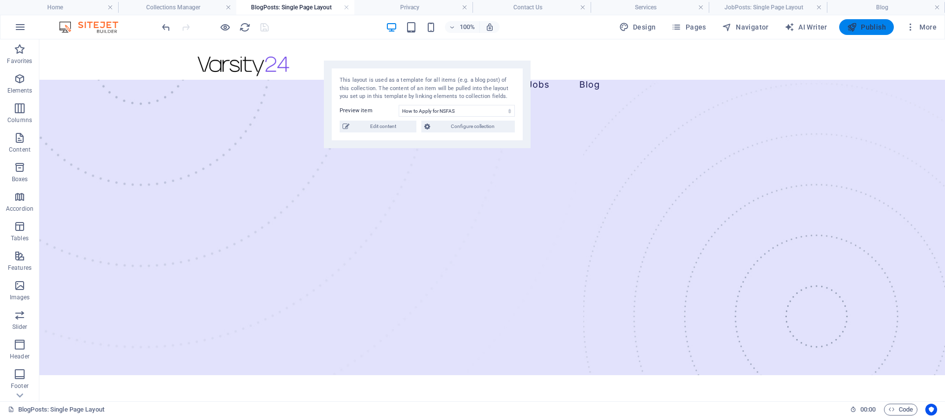
drag, startPoint x: 870, startPoint y: 27, endPoint x: 778, endPoint y: 45, distance: 93.4
click at [870, 27] on span "Publish" at bounding box center [866, 27] width 39 height 10
click at [263, 32] on div at bounding box center [215, 27] width 110 height 16
click at [868, 27] on span "Publish" at bounding box center [866, 27] width 39 height 10
